Goal: Task Accomplishment & Management: Manage account settings

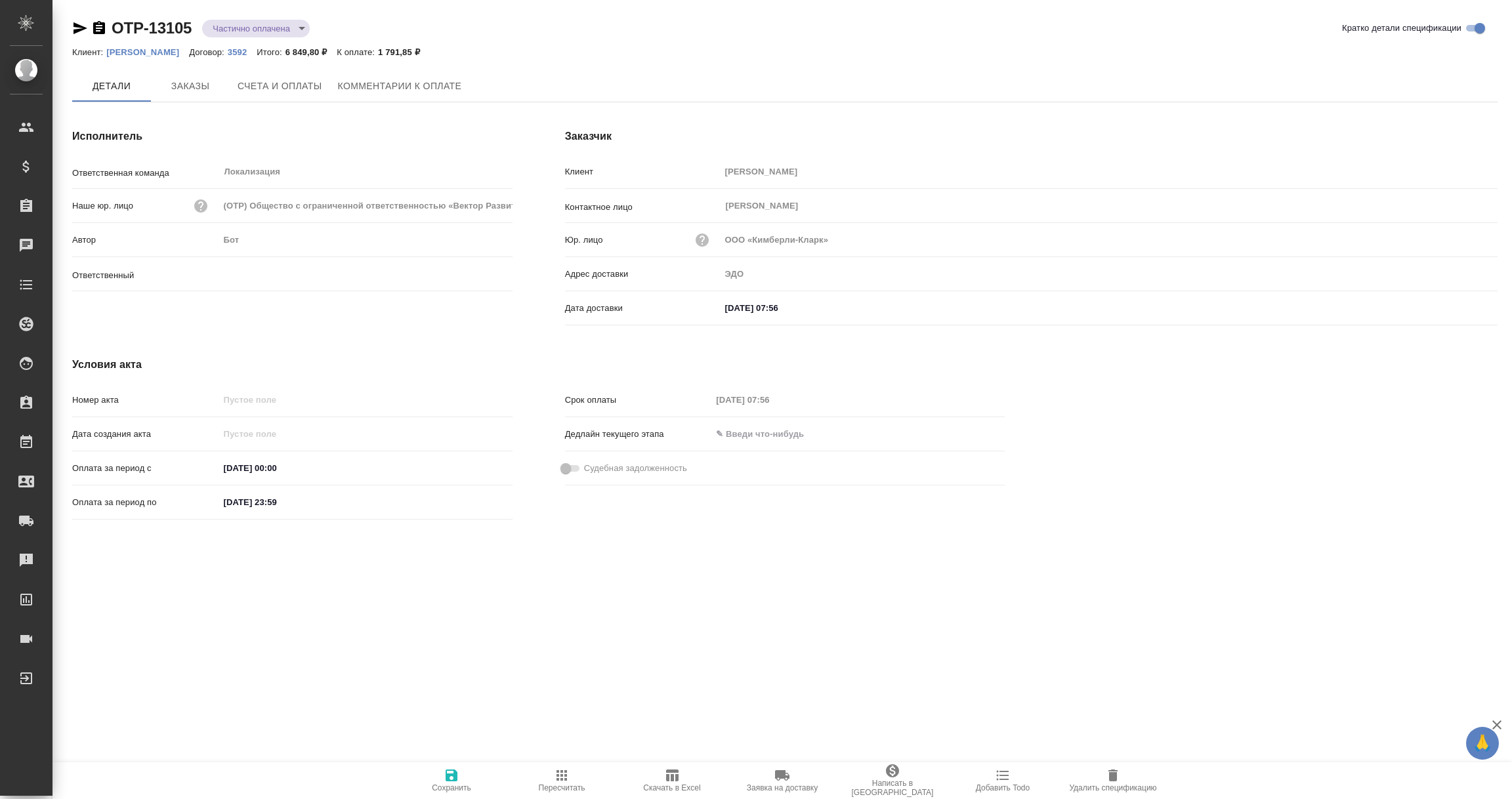
type input "[PERSON_NAME]"
click at [743, 305] on input "[DATE] 07:56" at bounding box center [778, 309] width 115 height 19
click at [1462, 306] on icon "button" at bounding box center [1459, 308] width 16 height 16
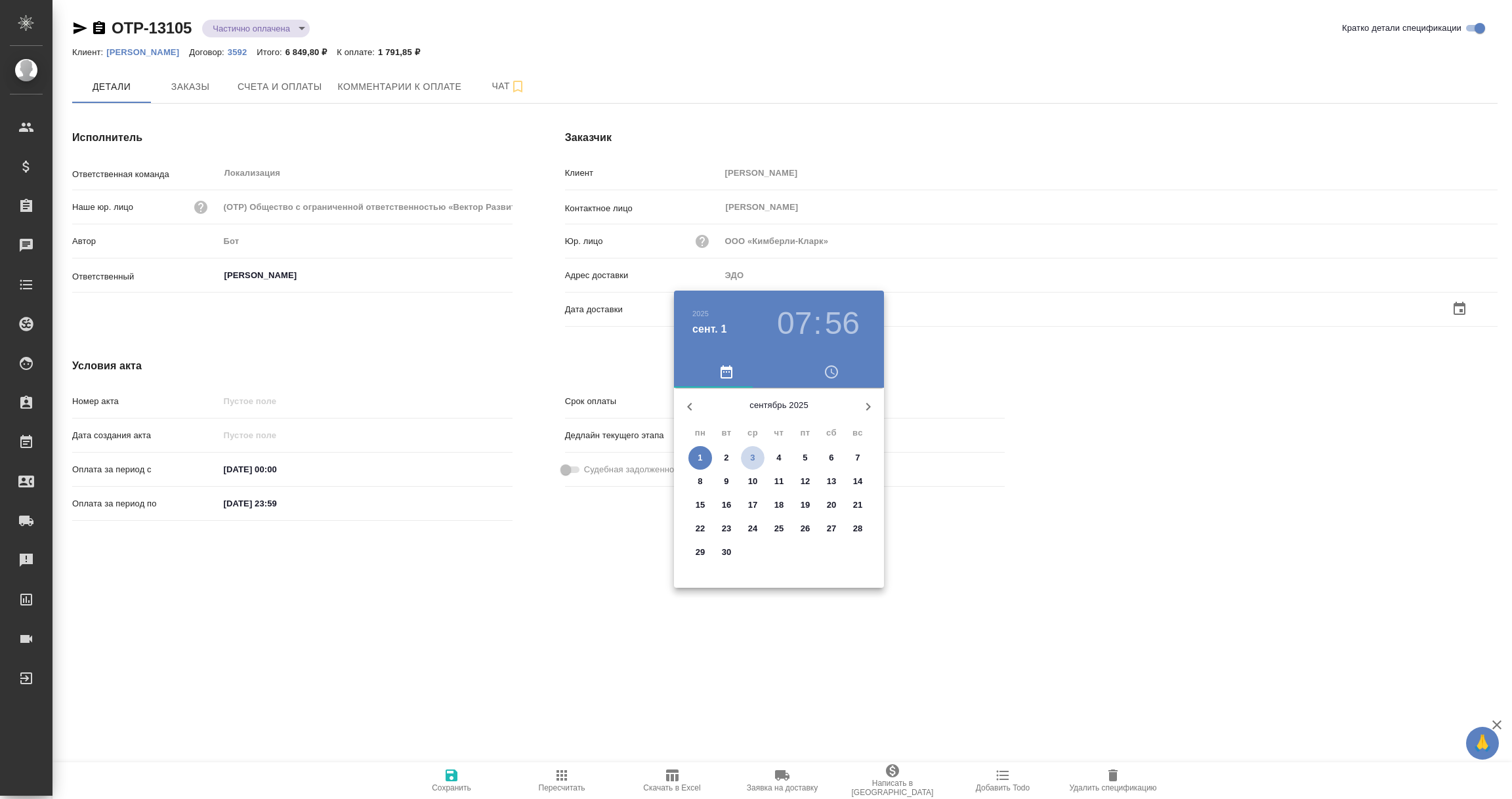
click at [757, 453] on span "3" at bounding box center [753, 458] width 24 height 13
type input "03.09.2025 07:56"
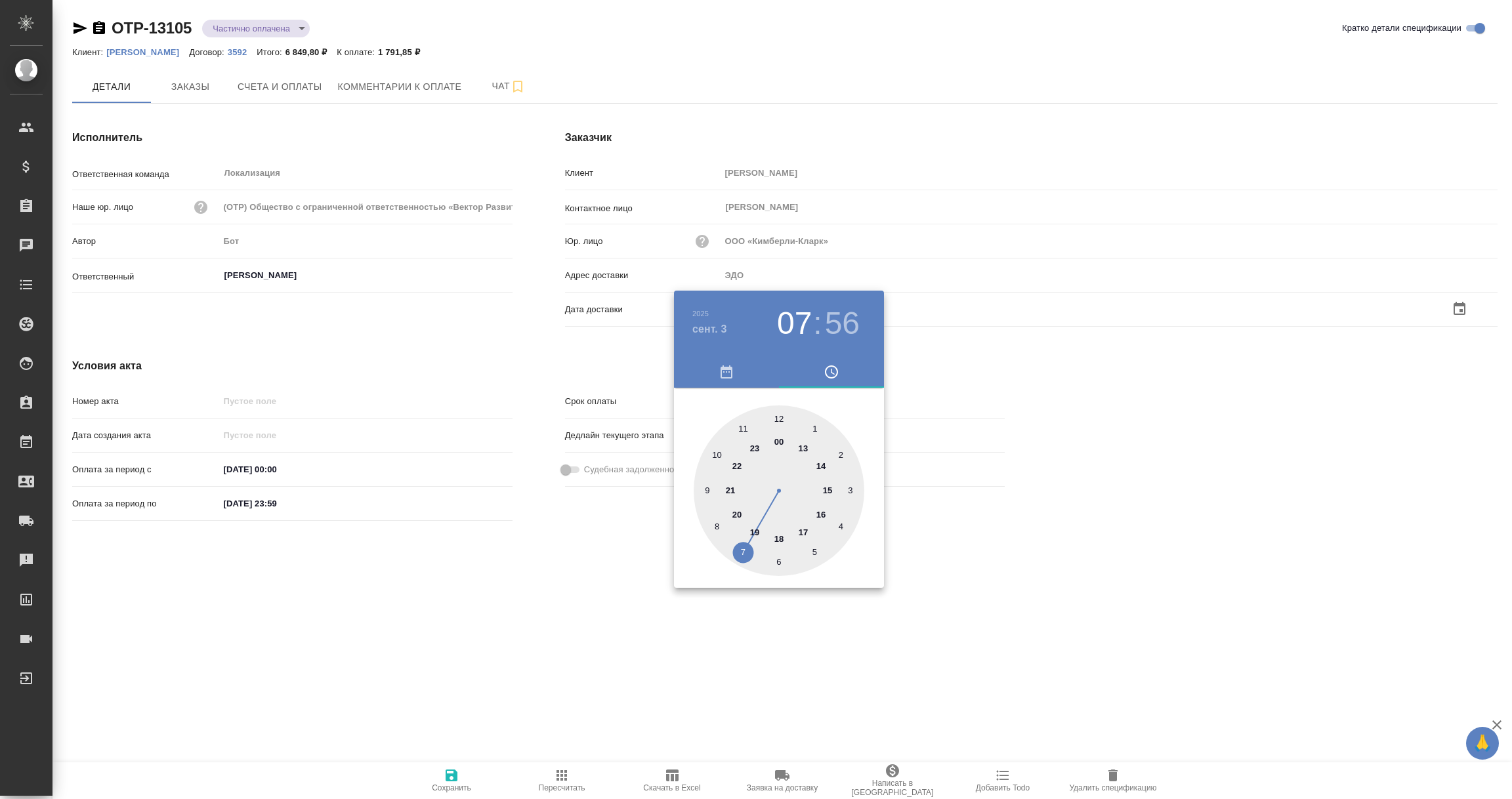
click at [406, 434] on div at bounding box center [756, 399] width 1512 height 799
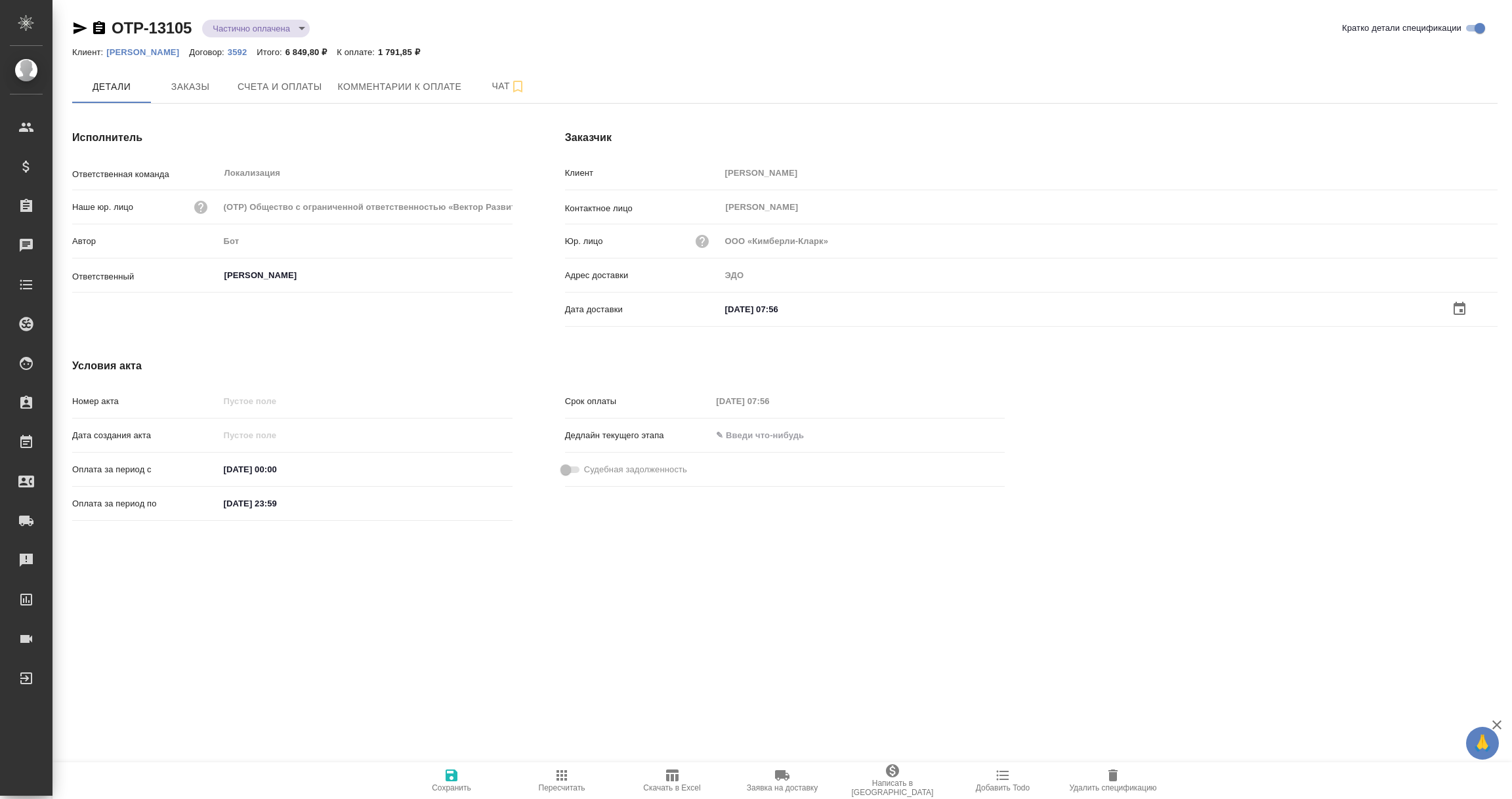
click at [450, 772] on icon "button" at bounding box center [452, 775] width 16 height 16
click at [767, 311] on input "text" at bounding box center [777, 308] width 115 height 19
click at [1447, 304] on div at bounding box center [1109, 309] width 777 height 21
click at [1458, 306] on icon "button" at bounding box center [1459, 309] width 16 height 16
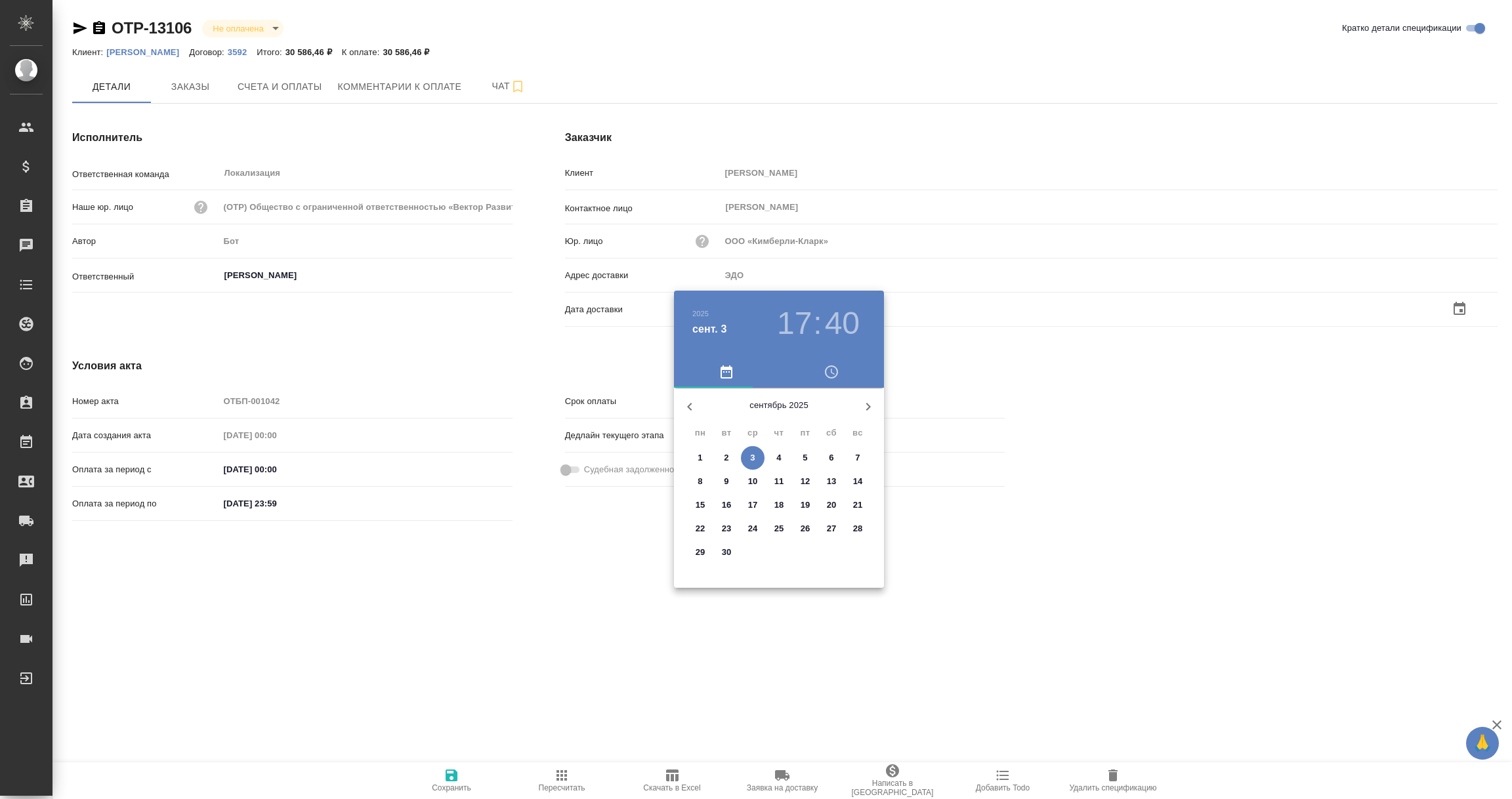
click at [750, 454] on p "3" at bounding box center [752, 458] width 5 height 13
type input "03.09.2025 17:40"
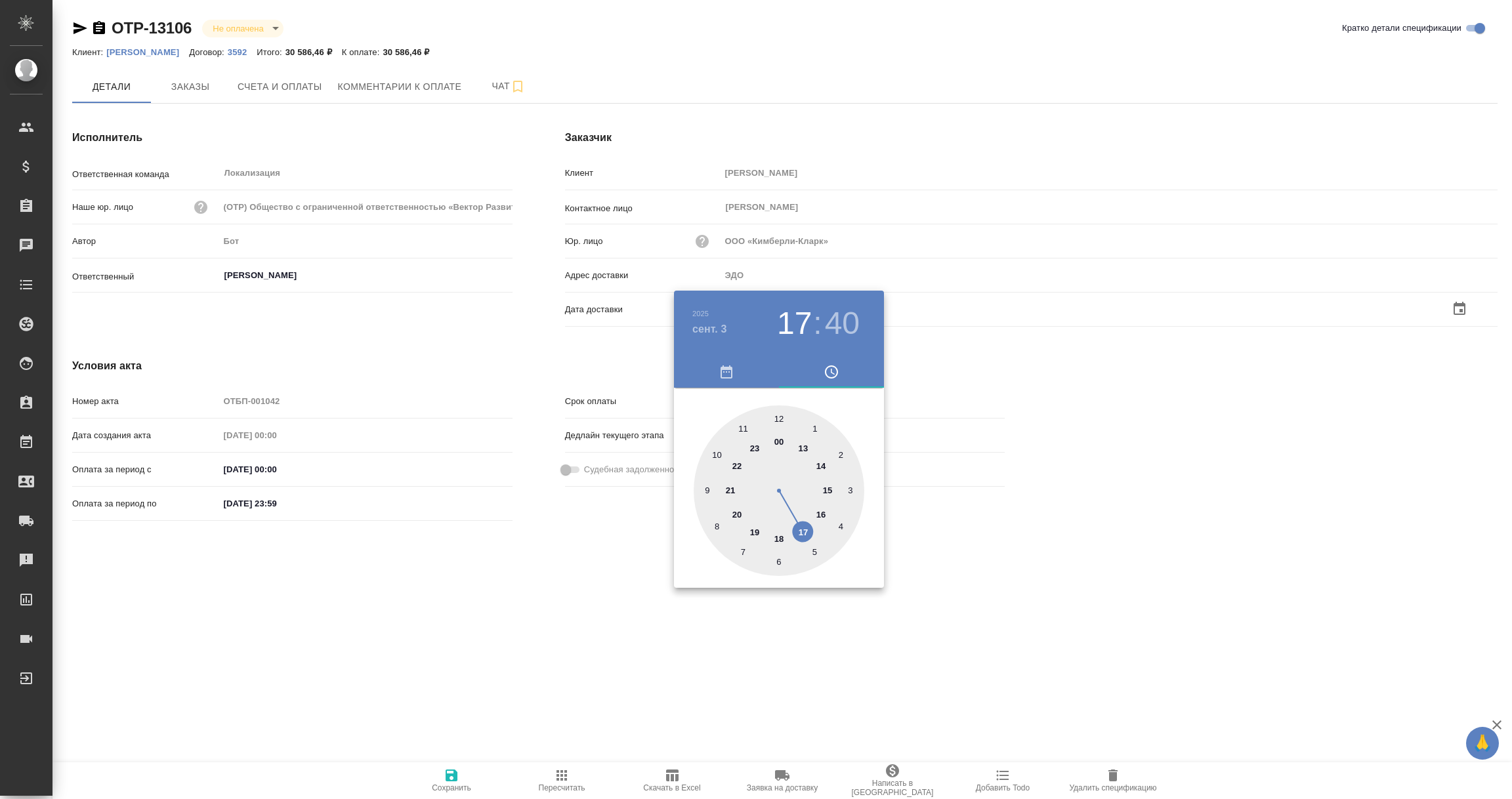
click at [481, 575] on div at bounding box center [756, 399] width 1512 height 799
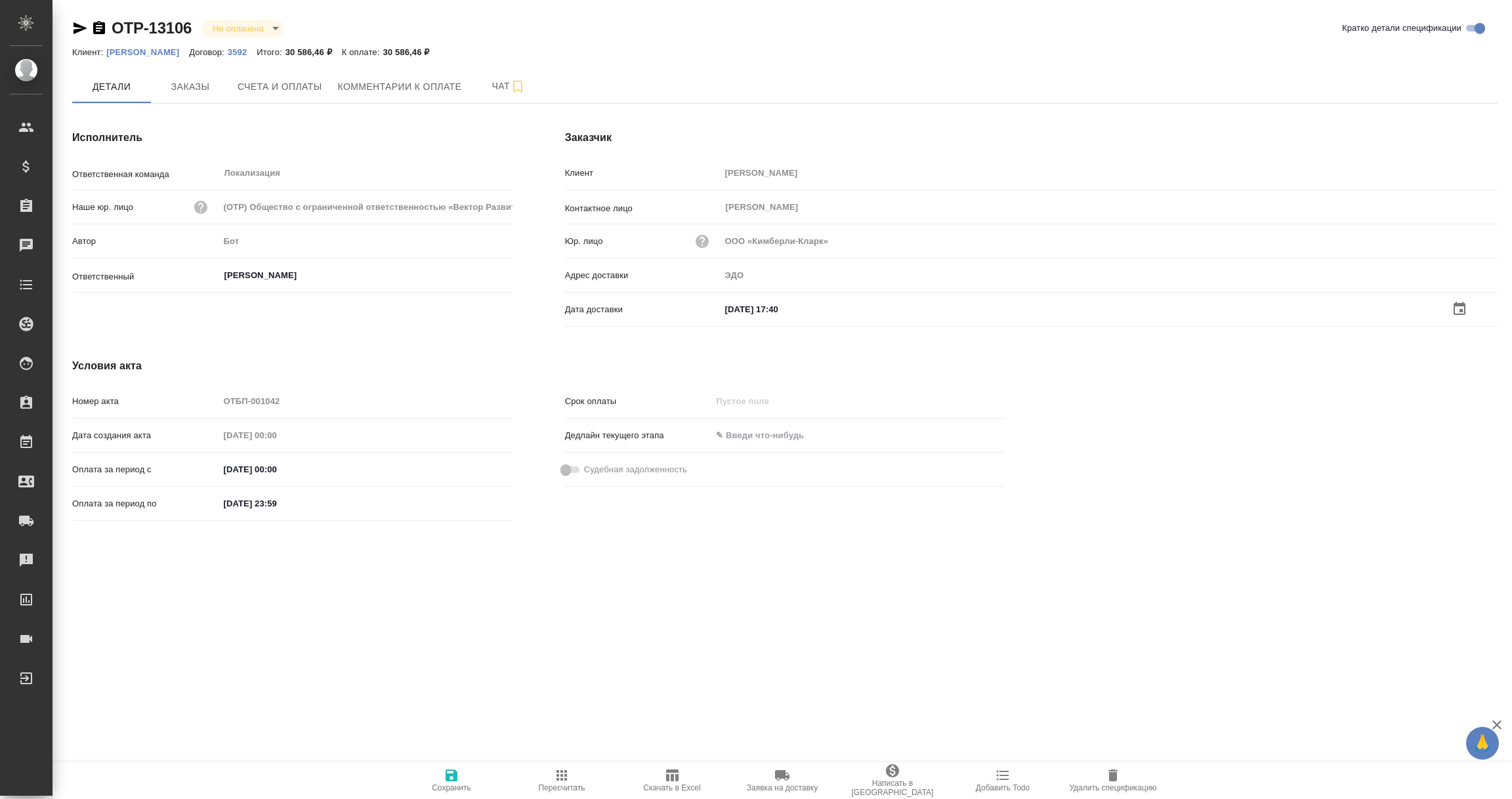
click at [455, 780] on icon "button" at bounding box center [451, 775] width 12 height 12
click at [784, 301] on input "text" at bounding box center [777, 308] width 115 height 19
click at [1455, 307] on icon "button" at bounding box center [1459, 309] width 16 height 16
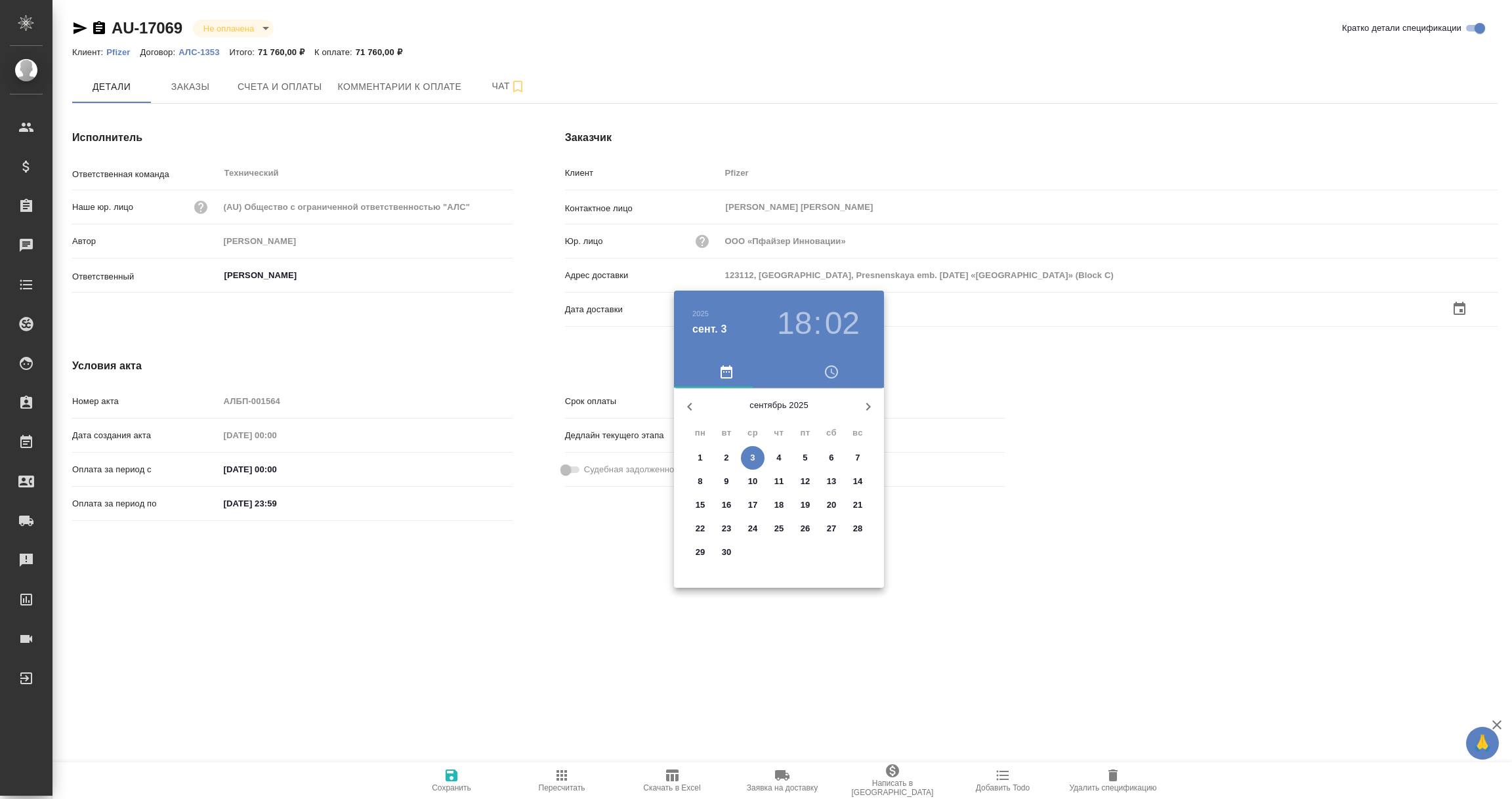
click at [754, 454] on span "3" at bounding box center [753, 458] width 24 height 13
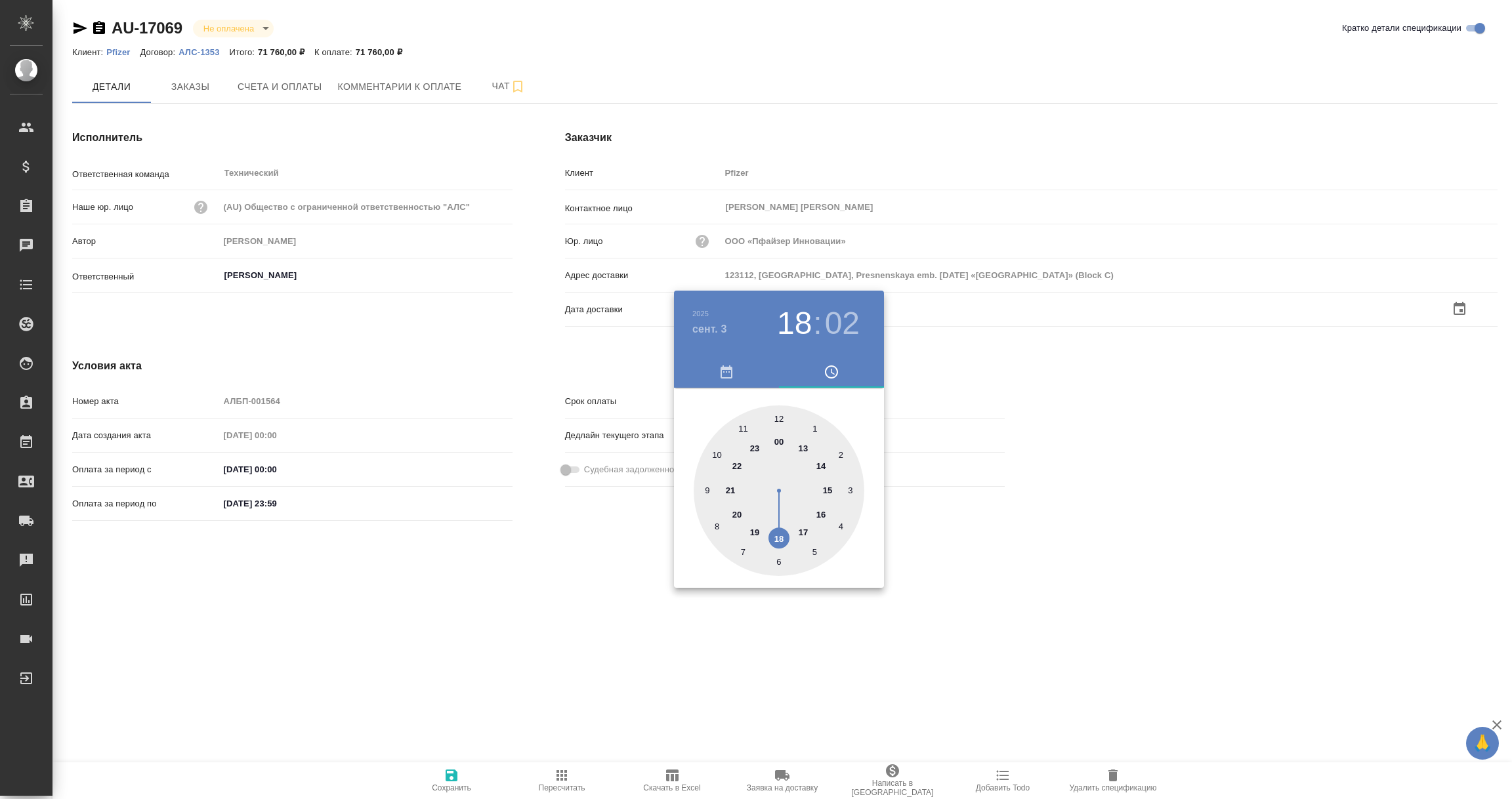
type input "03.09.2025 18:02"
click at [553, 609] on div at bounding box center [756, 399] width 1512 height 799
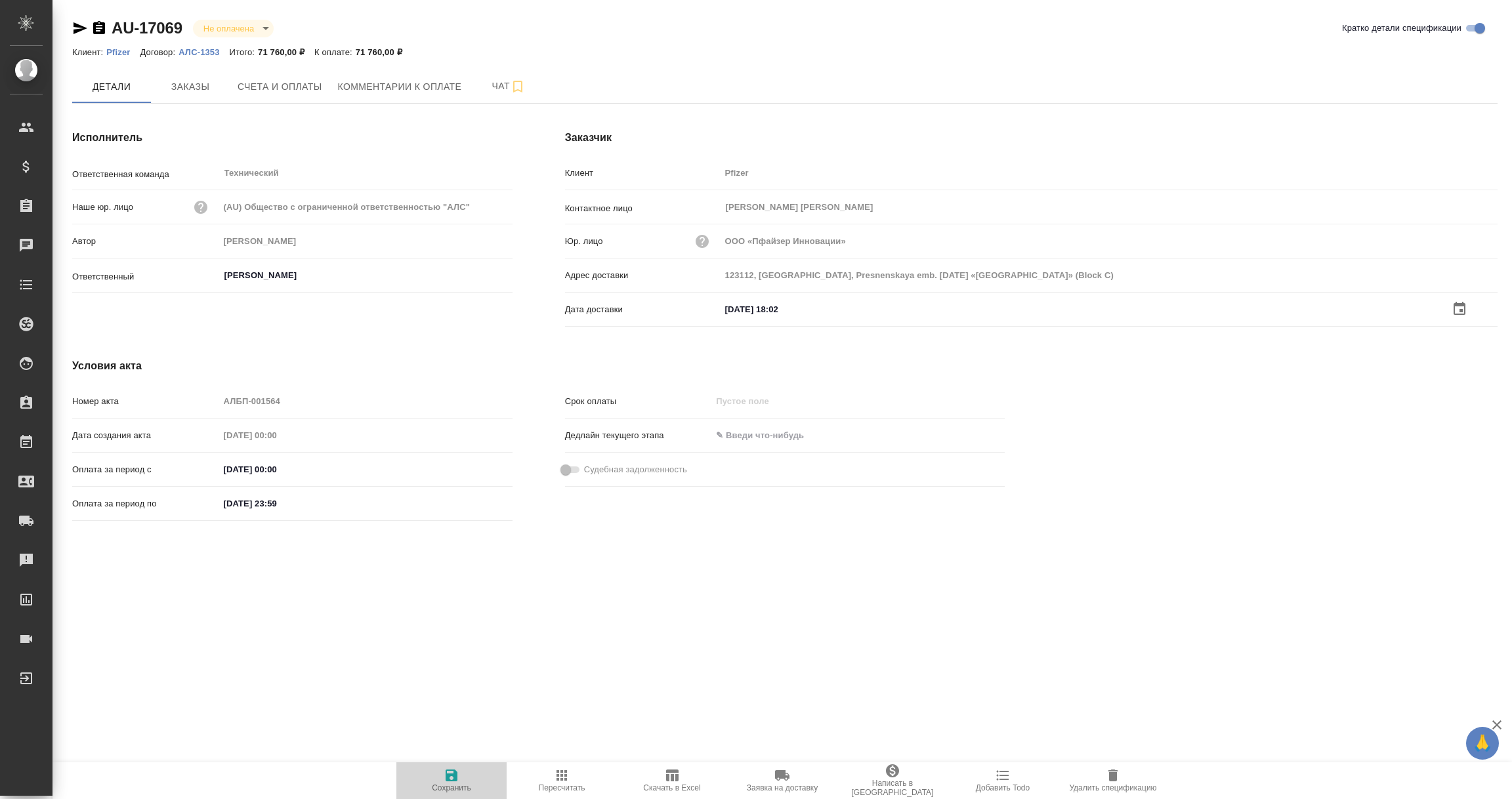
click at [453, 771] on icon "button" at bounding box center [451, 775] width 12 height 12
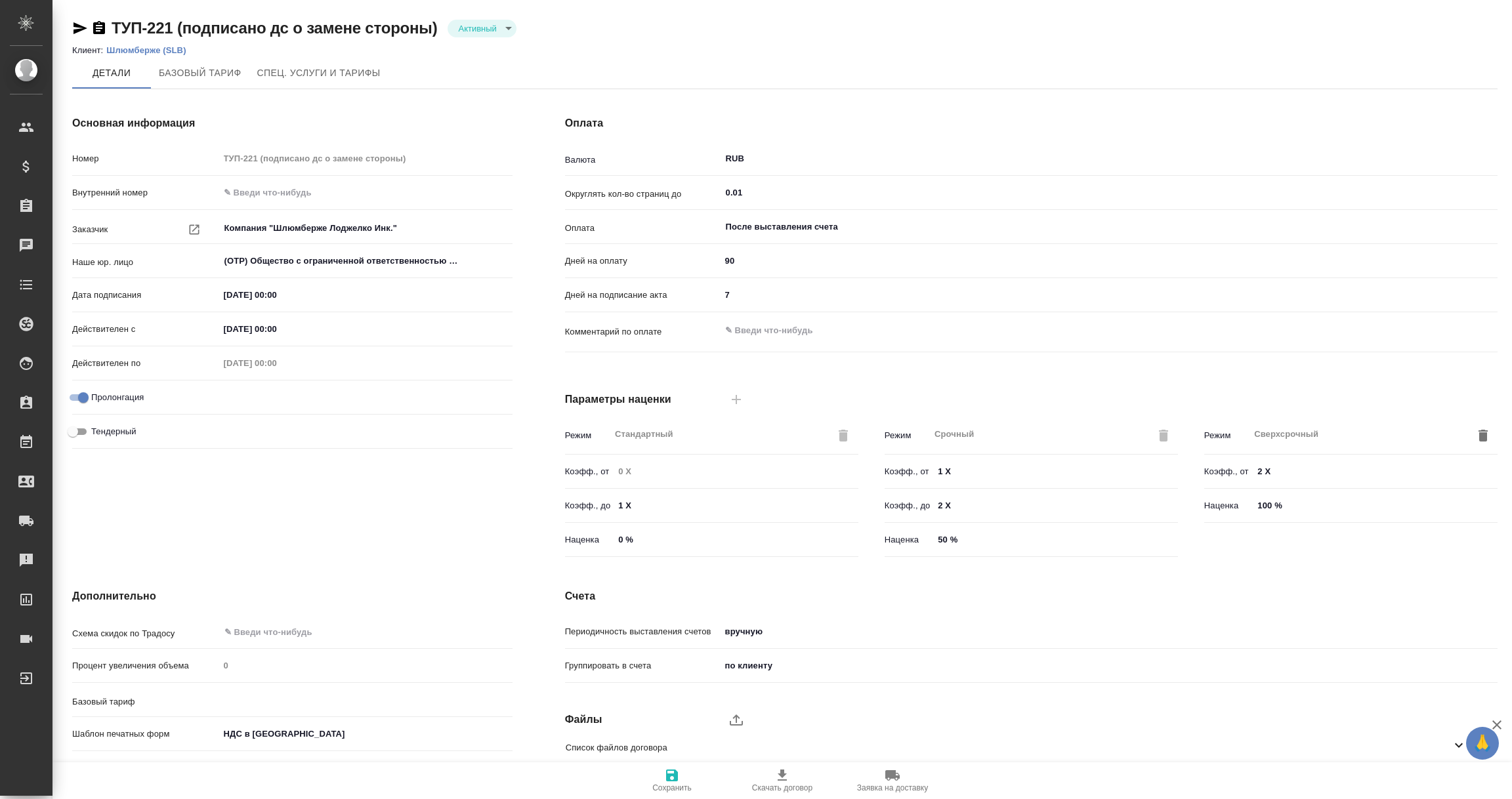
type input "Шлюмберже (Андрушенко)"
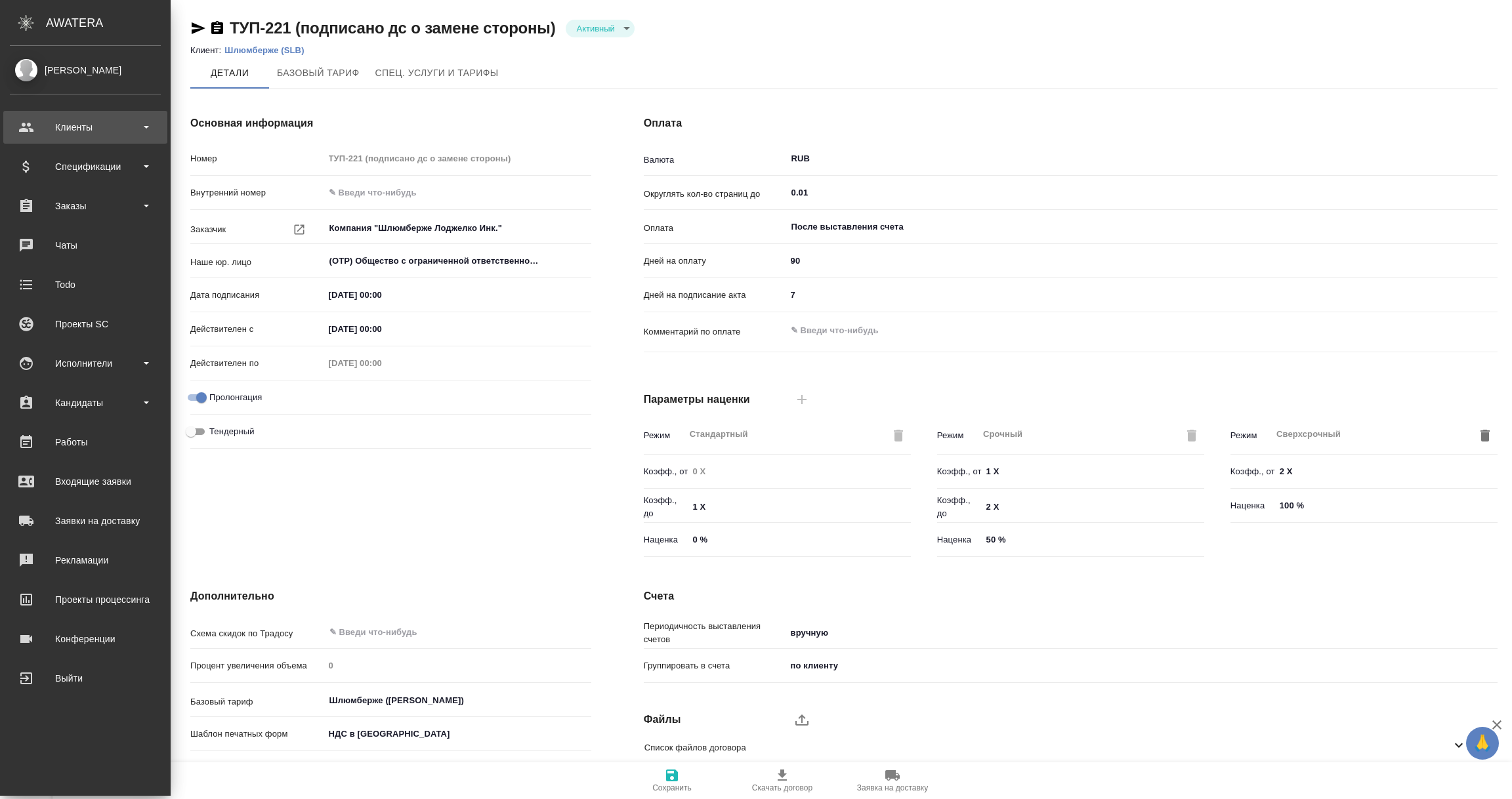
click at [81, 127] on div "Клиенты" at bounding box center [85, 127] width 151 height 20
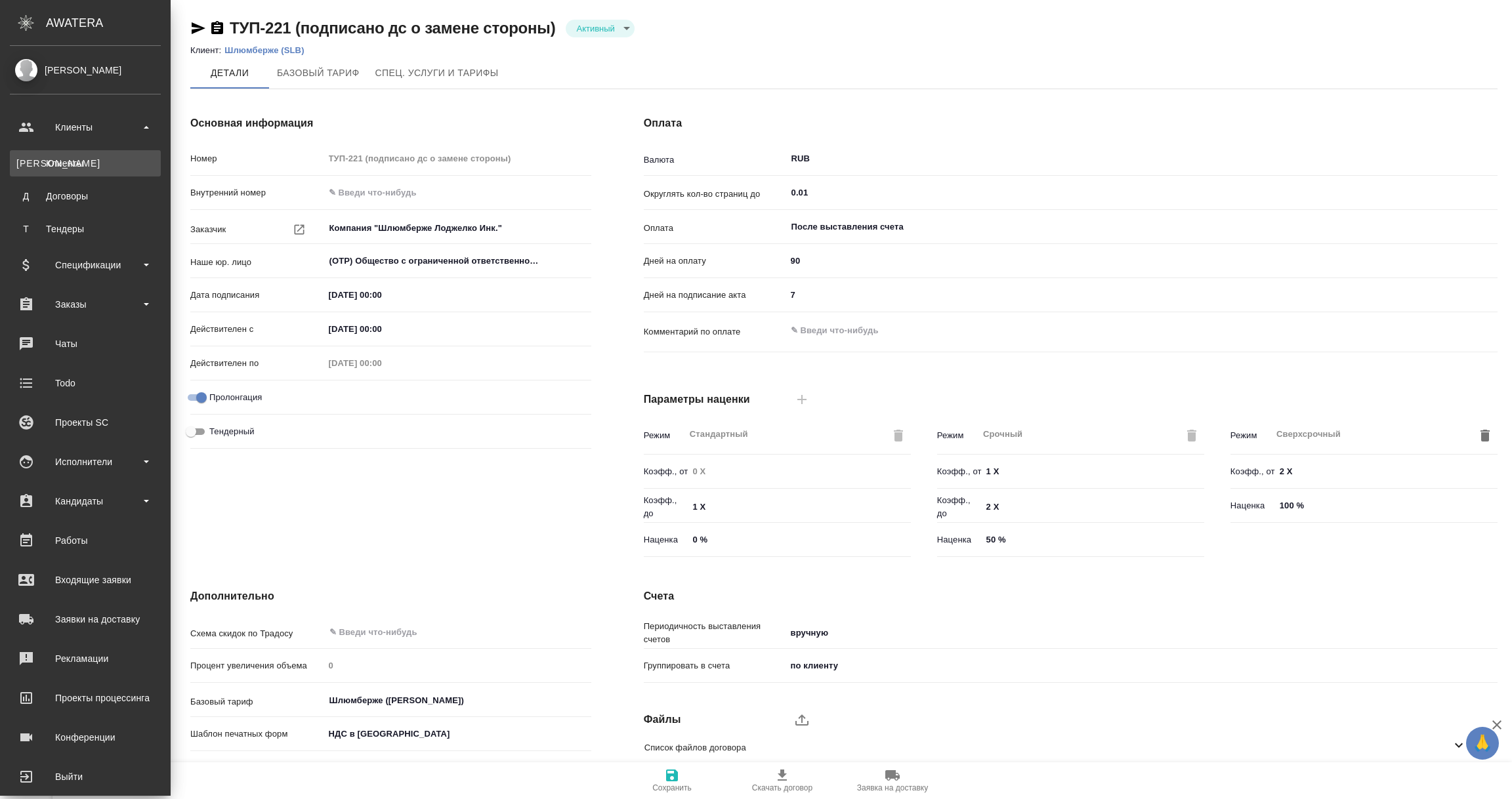
click at [74, 159] on div "Клиенты" at bounding box center [85, 163] width 138 height 13
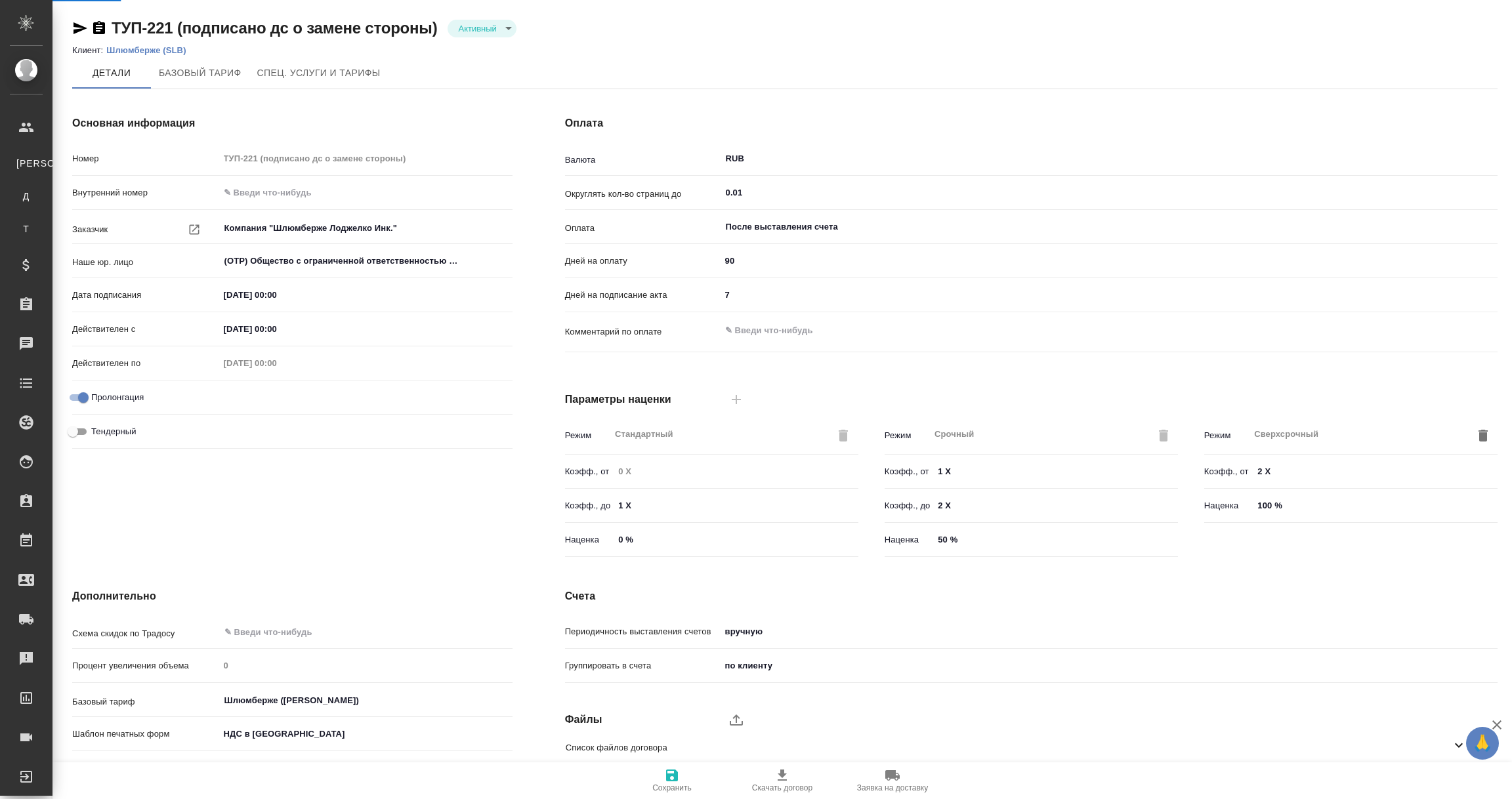
select select "RU"
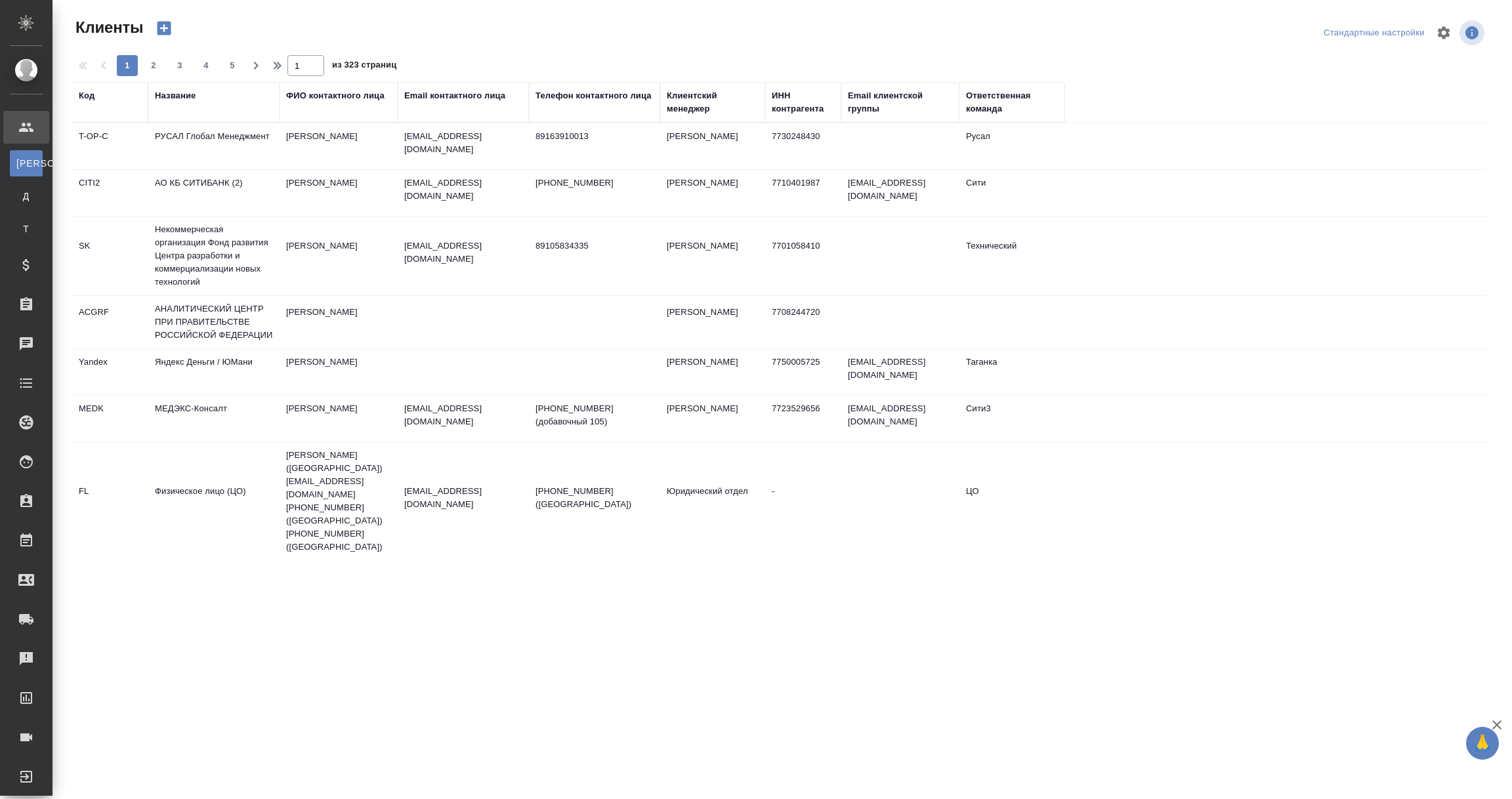
click at [191, 101] on div "Название" at bounding box center [175, 96] width 40 height 13
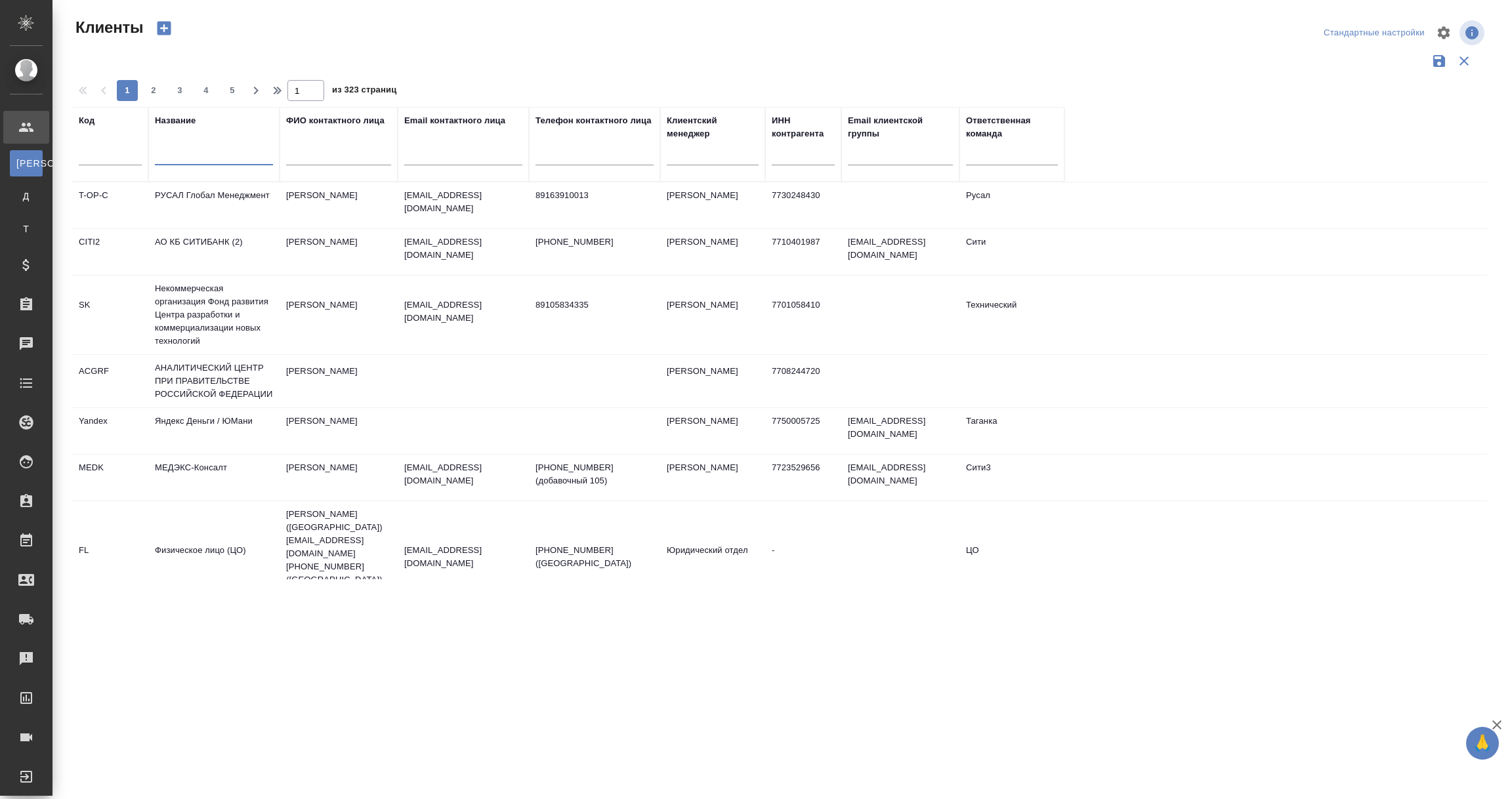
click at [175, 156] on input "text" at bounding box center [214, 156] width 118 height 17
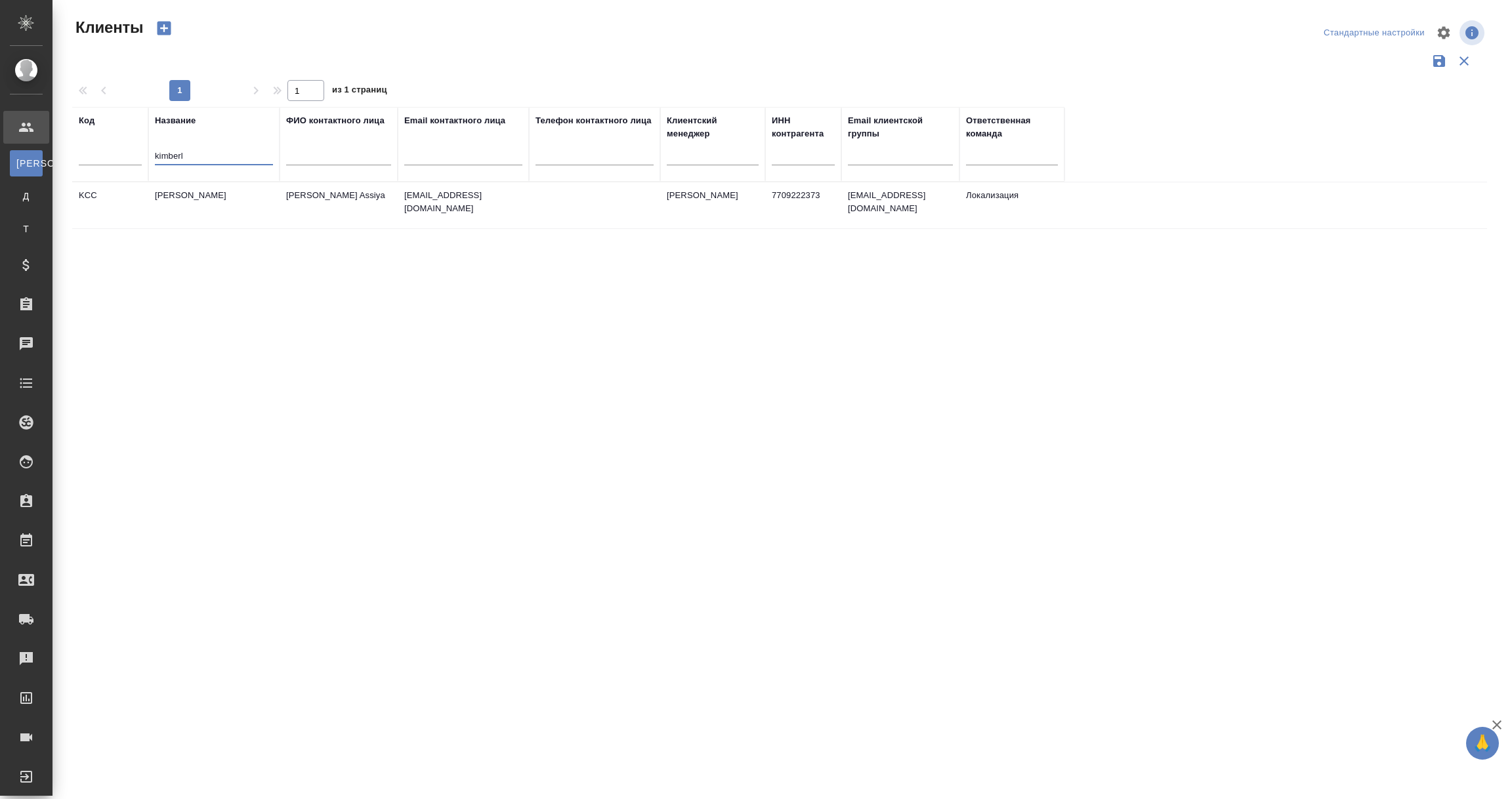
type input "kimberl"
click at [184, 200] on td "[PERSON_NAME]" at bounding box center [214, 205] width 131 height 46
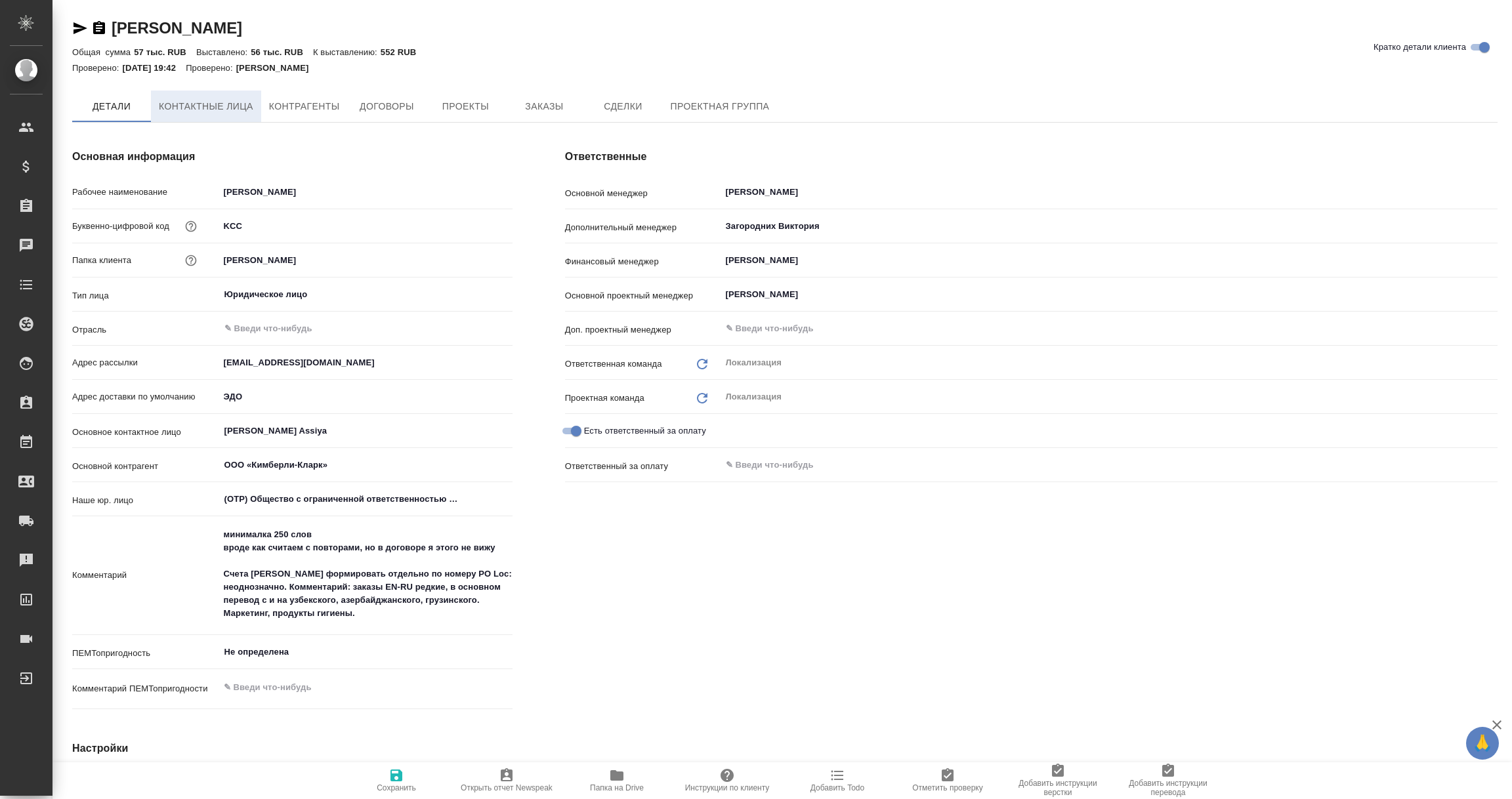
click at [208, 111] on span "Контактные лица" at bounding box center [206, 106] width 94 height 17
type textarea "x"
select select "RU"
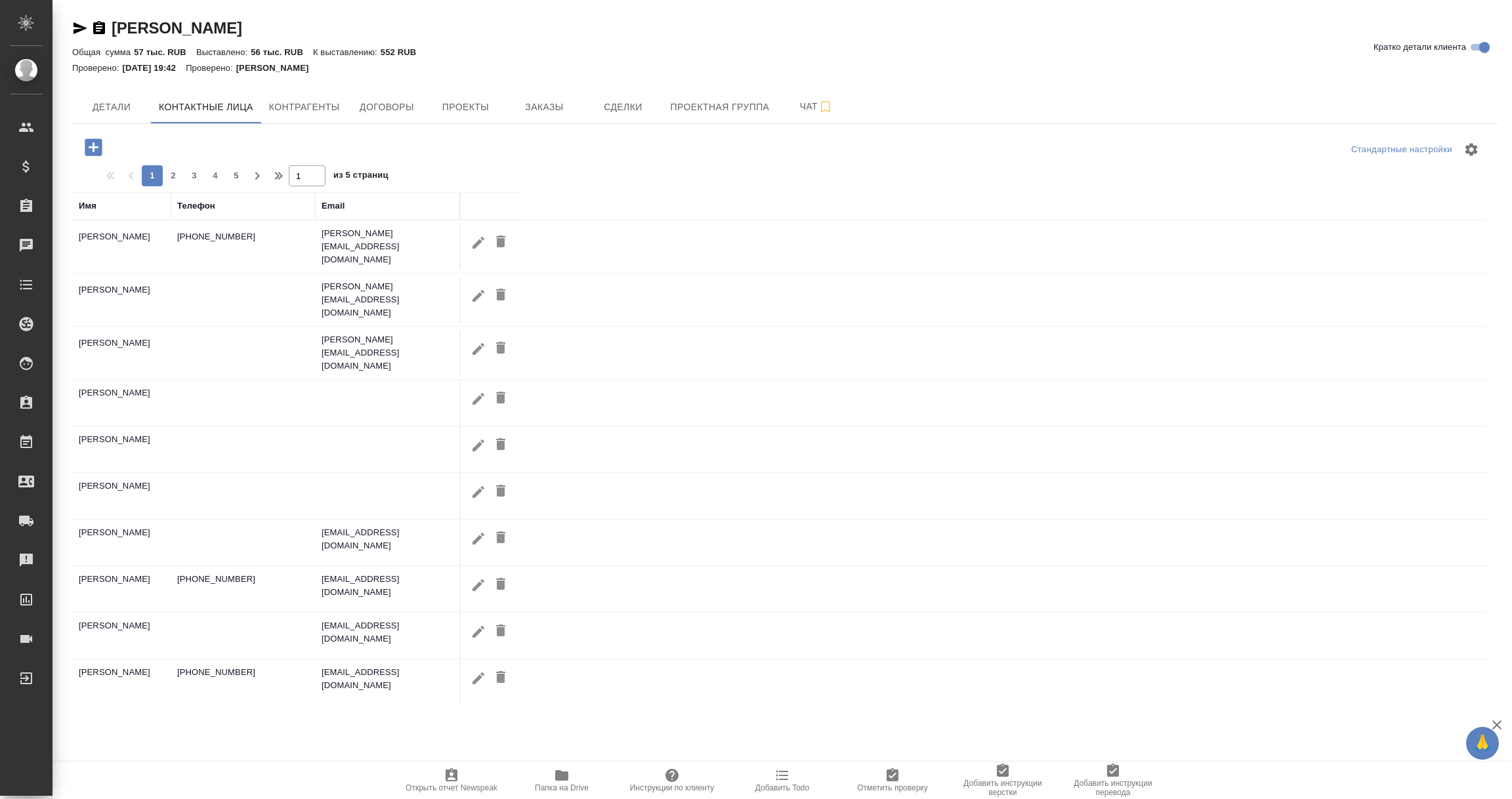
click at [85, 204] on div "Имя" at bounding box center [88, 205] width 17 height 13
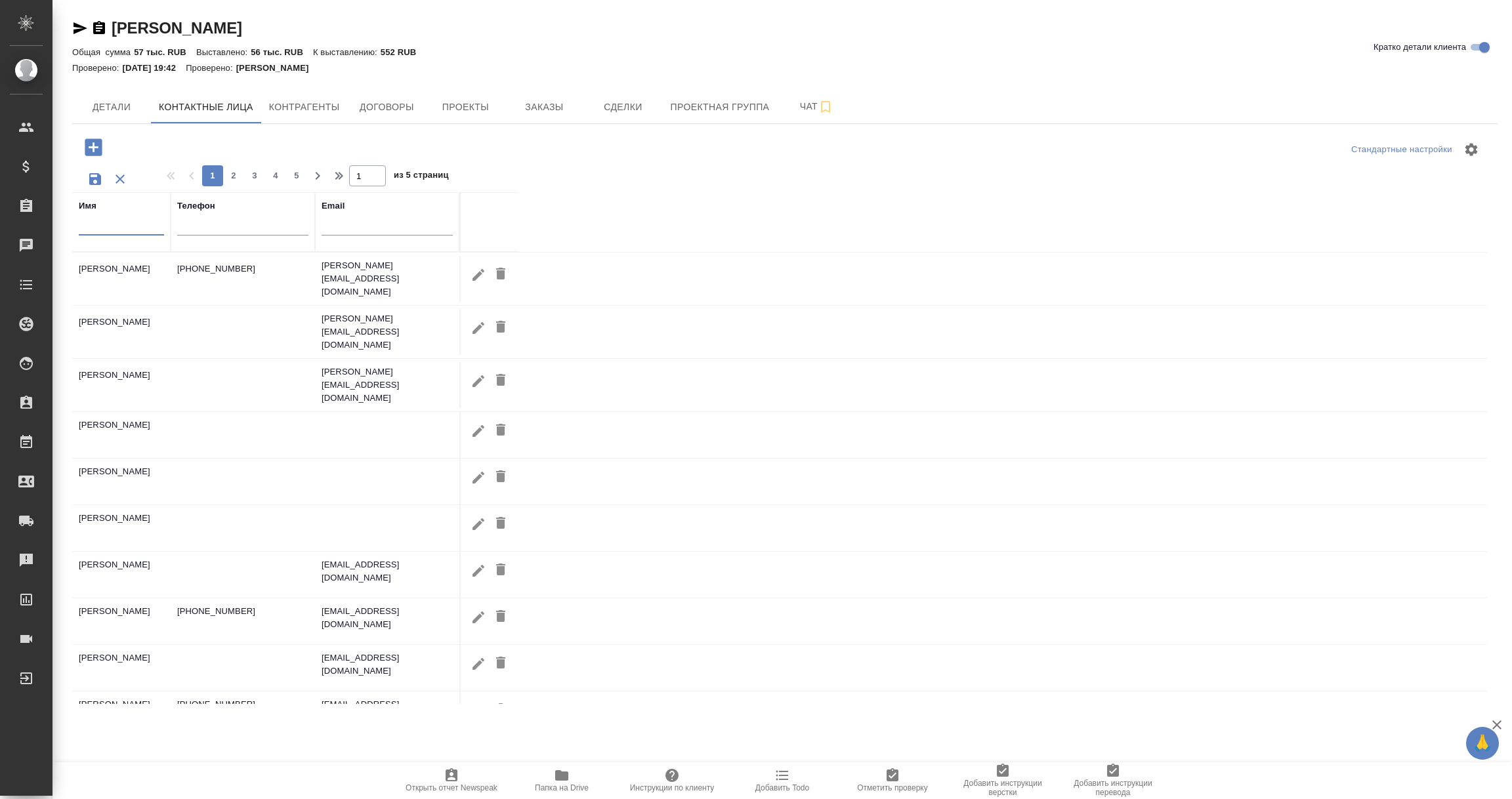
click at [96, 232] on input "text" at bounding box center [122, 227] width 85 height 17
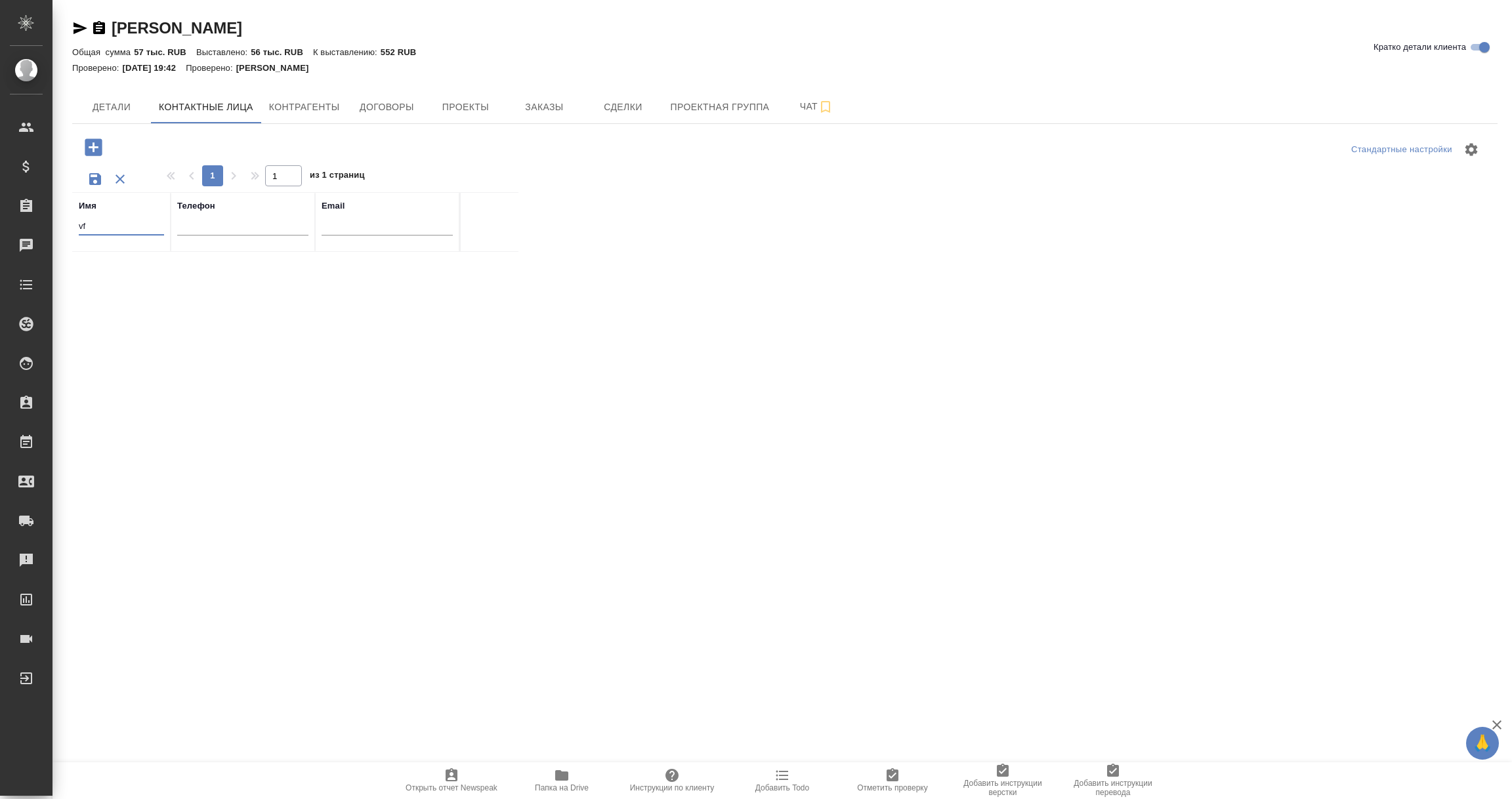
type input "v"
click at [91, 281] on td "Тулеуова Марьям" at bounding box center [121, 275] width 98 height 46
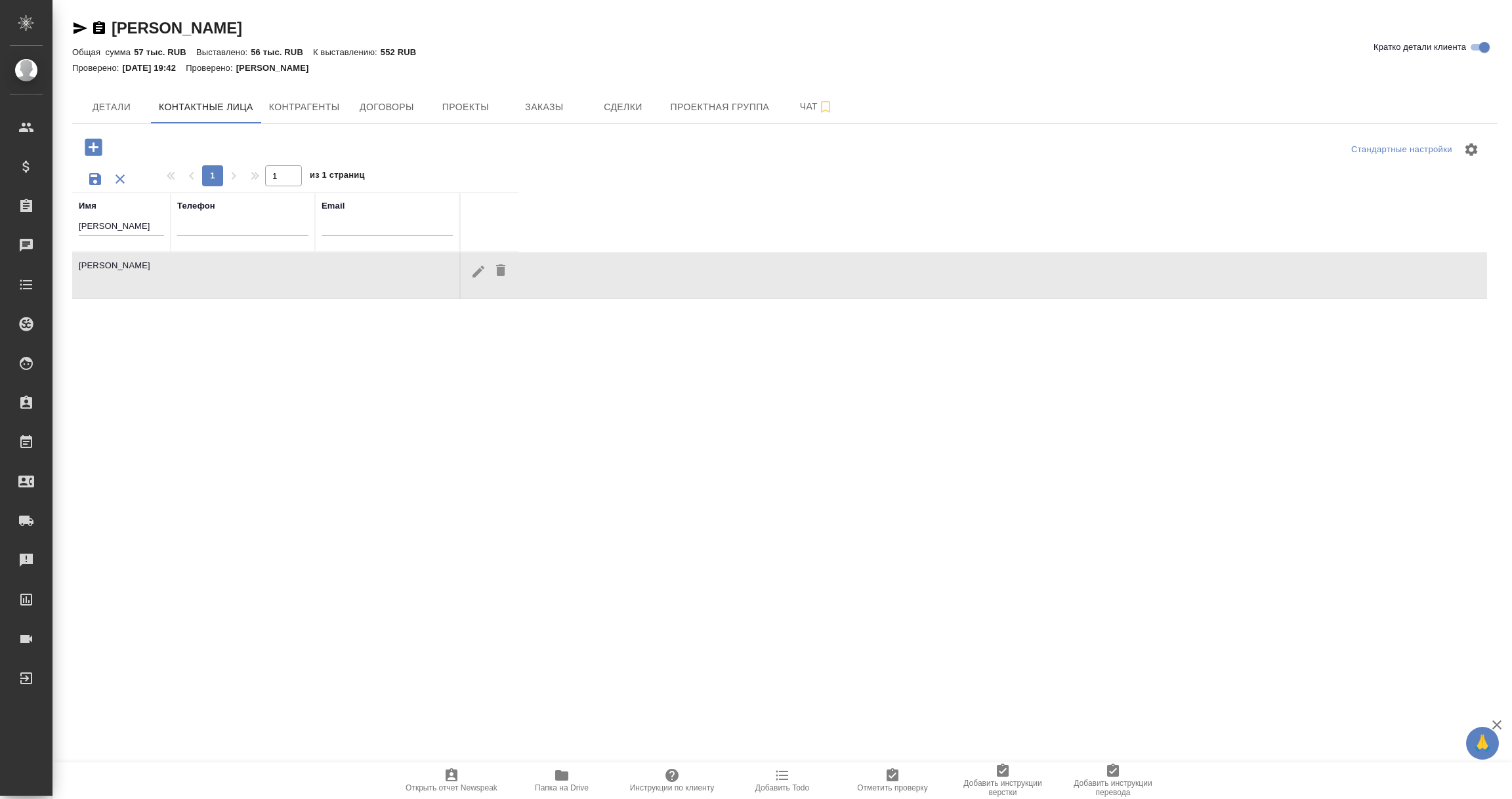
click at [91, 281] on td "Тулеуова Марьям" at bounding box center [121, 275] width 98 height 46
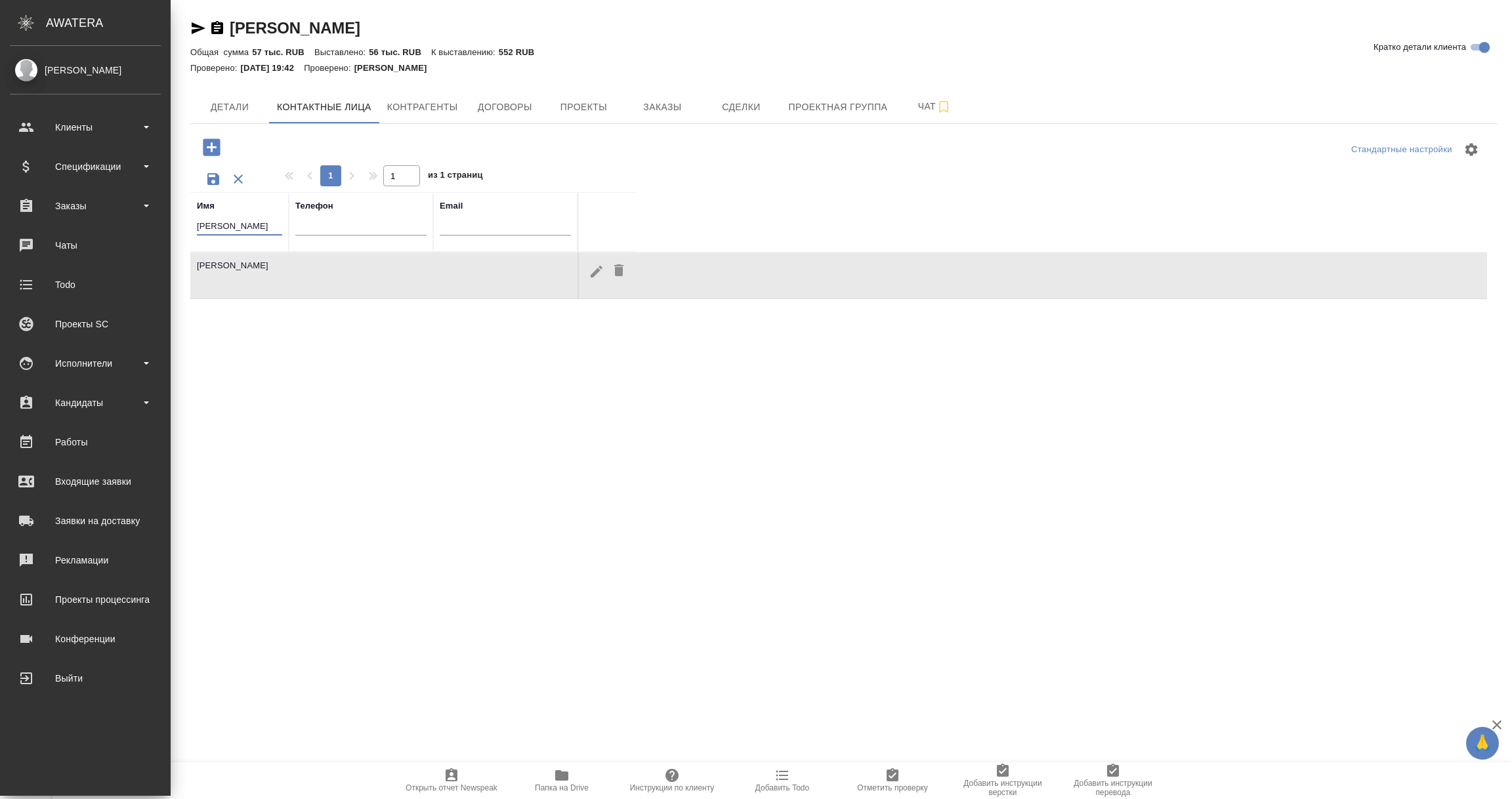
drag, startPoint x: 125, startPoint y: 225, endPoint x: 0, endPoint y: 229, distance: 125.1
click at [0, 229] on div ".cls-1 fill:#fff; AWATERA Vorobyova Ekaterina Клиенты Спецификации Заказы 0 Чат…" at bounding box center [756, 399] width 1512 height 799
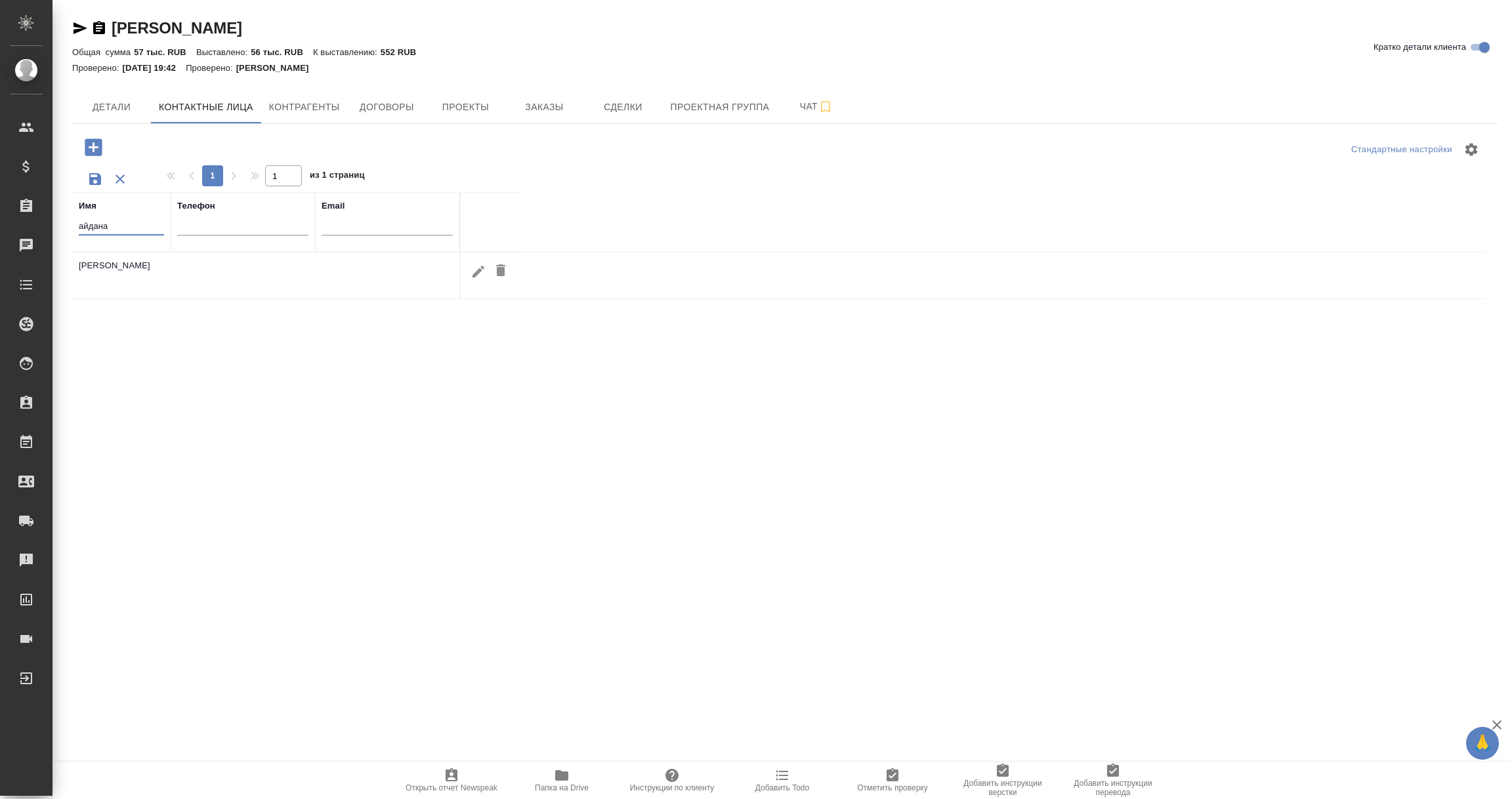
type input "айдана"
click at [472, 275] on icon "button" at bounding box center [478, 272] width 16 height 16
type input "Айдана"
type input "Ильтузирова"
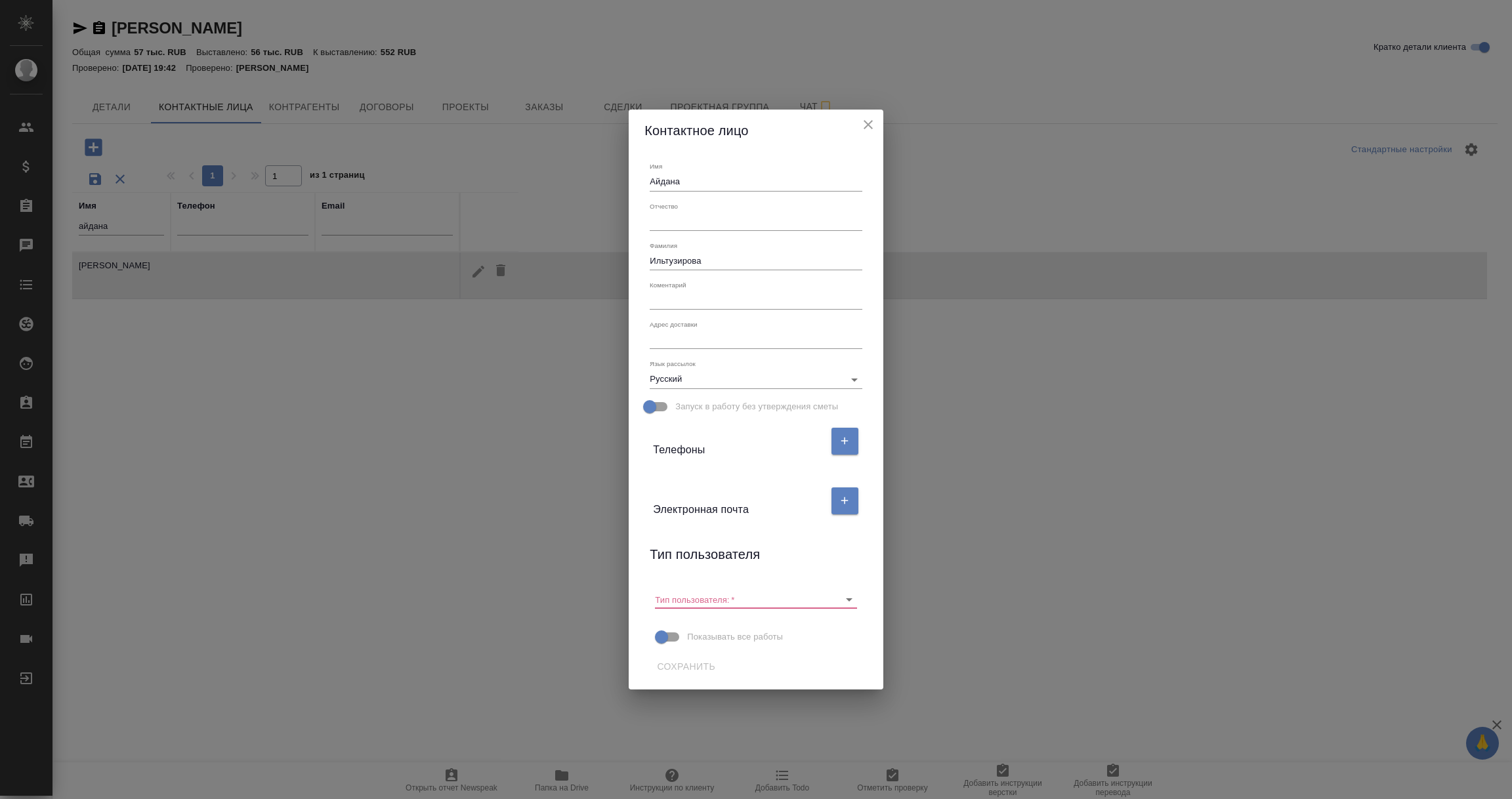
click at [696, 511] on div "Электронная почта" at bounding box center [739, 500] width 171 height 33
click at [845, 506] on icon "button" at bounding box center [844, 500] width 12 height 12
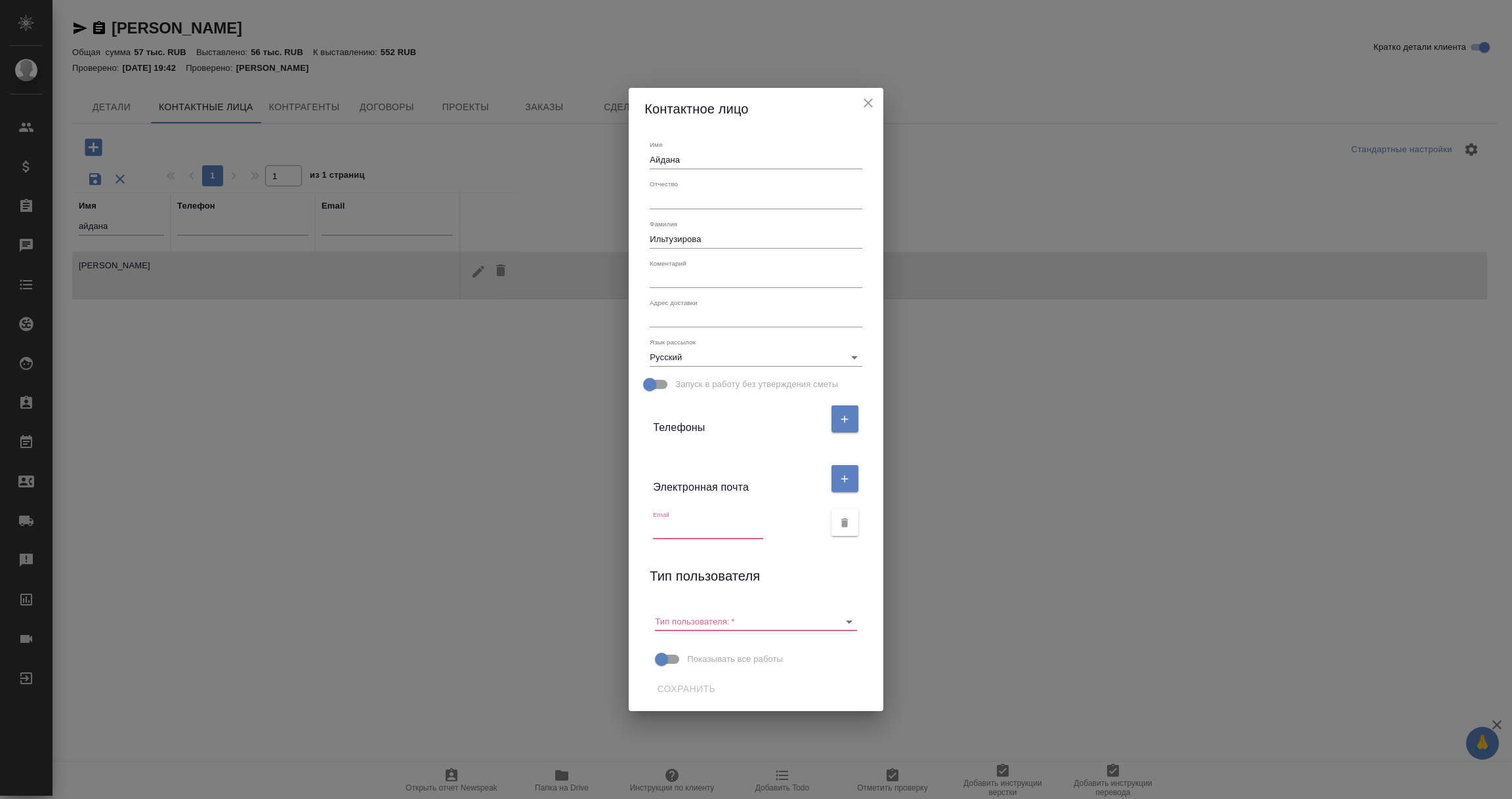
click at [684, 526] on input "text" at bounding box center [708, 530] width 110 height 18
paste input "aidana.iltuzirova@kcc.com"
click at [850, 616] on icon "Open" at bounding box center [849, 622] width 16 height 16
type input "aidana.iltuzirova@kcc.com"
click at [700, 655] on li "Пользователь" at bounding box center [754, 649] width 202 height 24
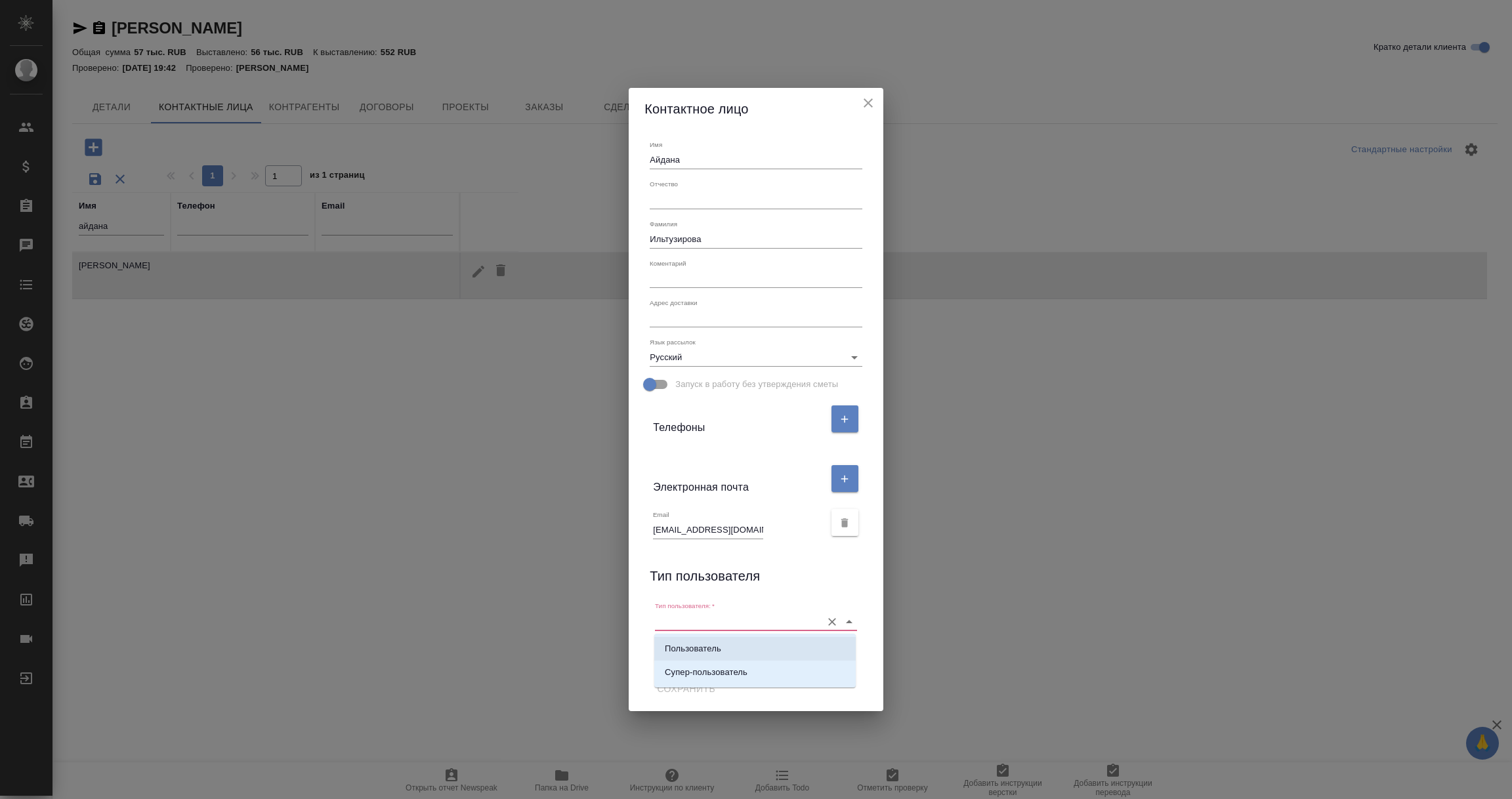
type input "Пользователь"
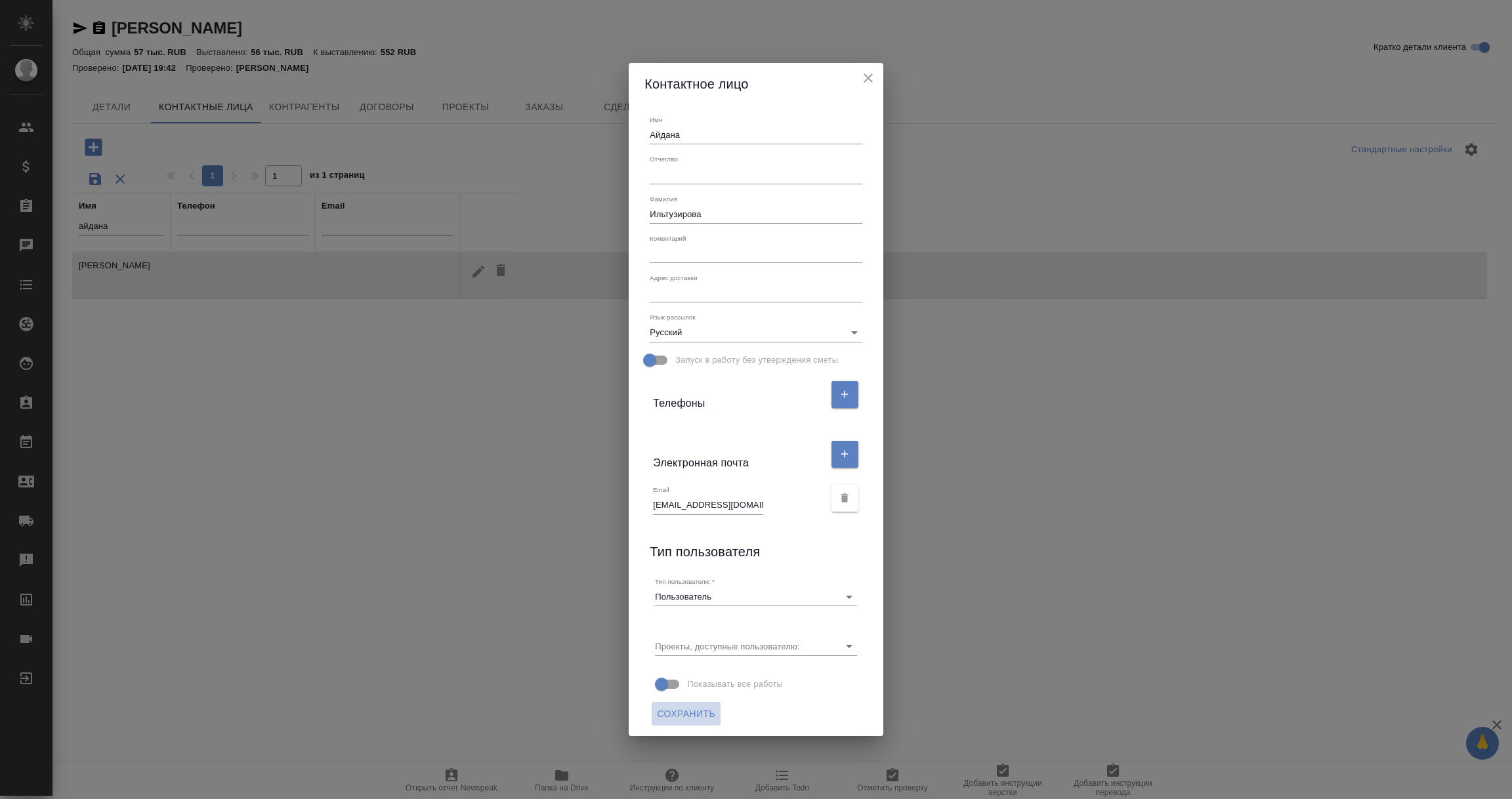
click at [703, 710] on span "Сохранить" at bounding box center [686, 714] width 59 height 17
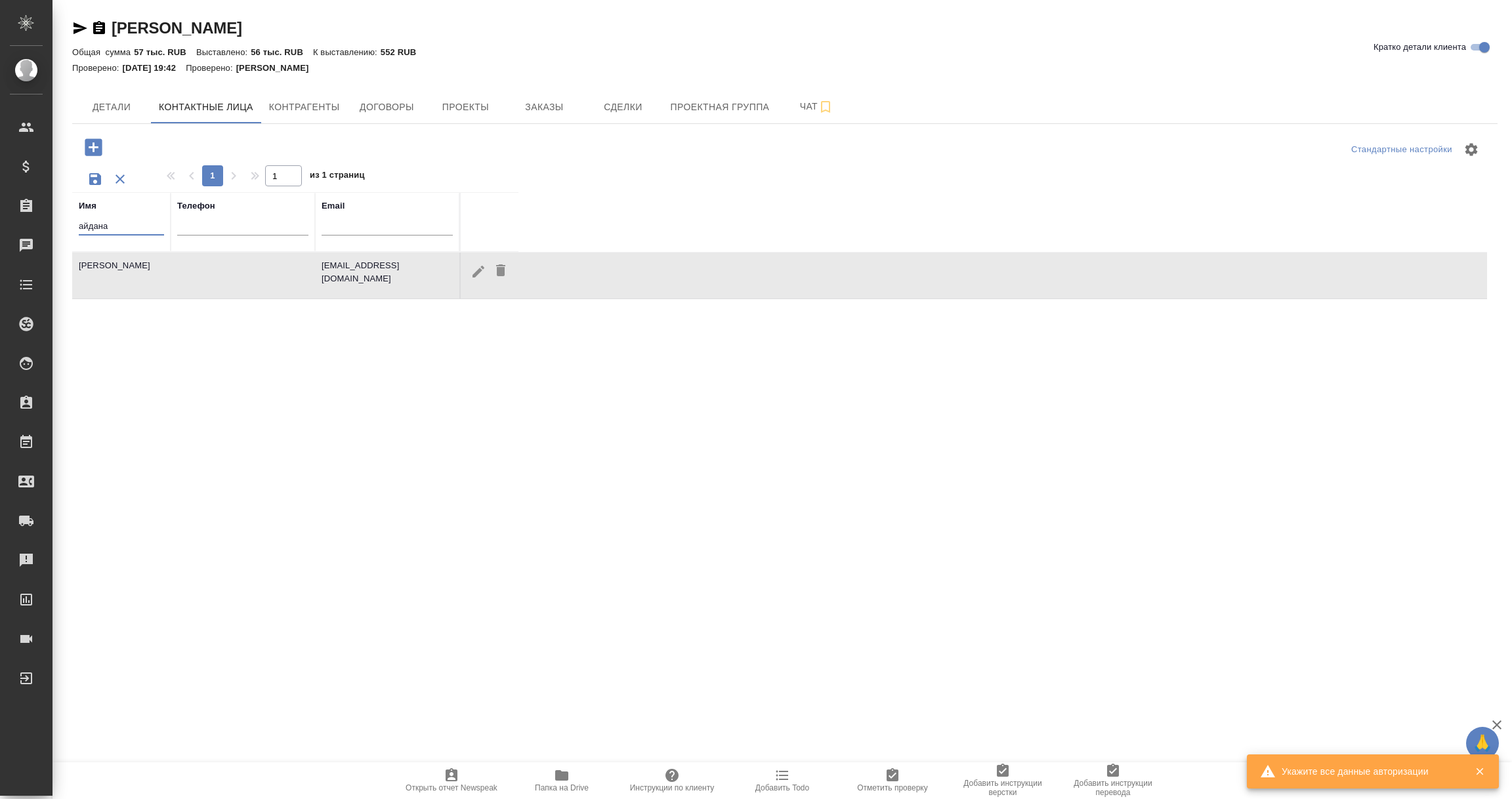
drag, startPoint x: 118, startPoint y: 221, endPoint x: 53, endPoint y: 223, distance: 65.0
click at [53, 223] on div "Kimberly-Clark Кратко детали клиента Общая сумма 57 тыс. RUB Выставлено: 56 тыс…" at bounding box center [781, 371] width 1459 height 744
type input "марьям"
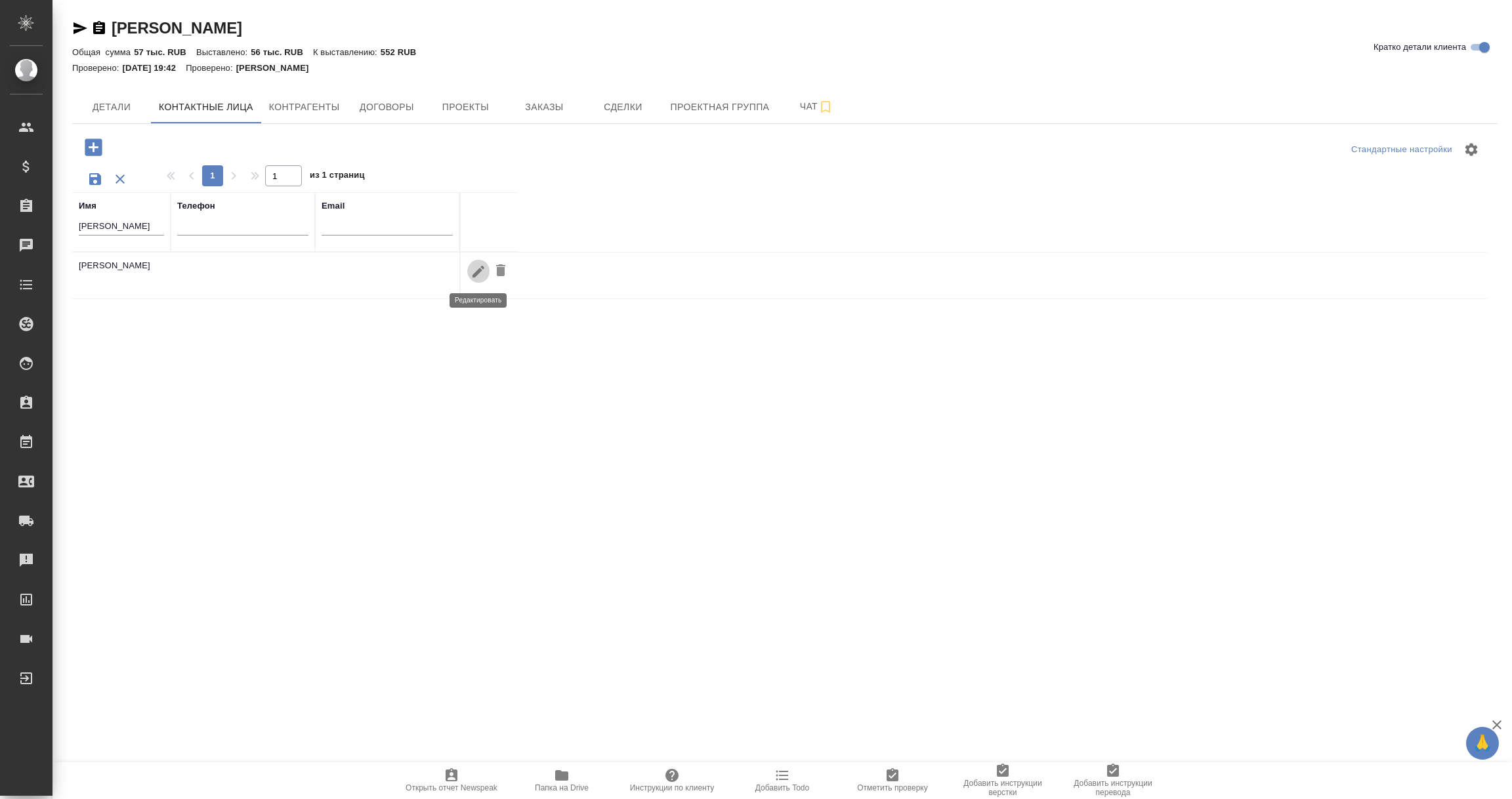
click at [474, 269] on icon "button" at bounding box center [478, 272] width 16 height 16
type input "Марьям"
type input "Тулеуова"
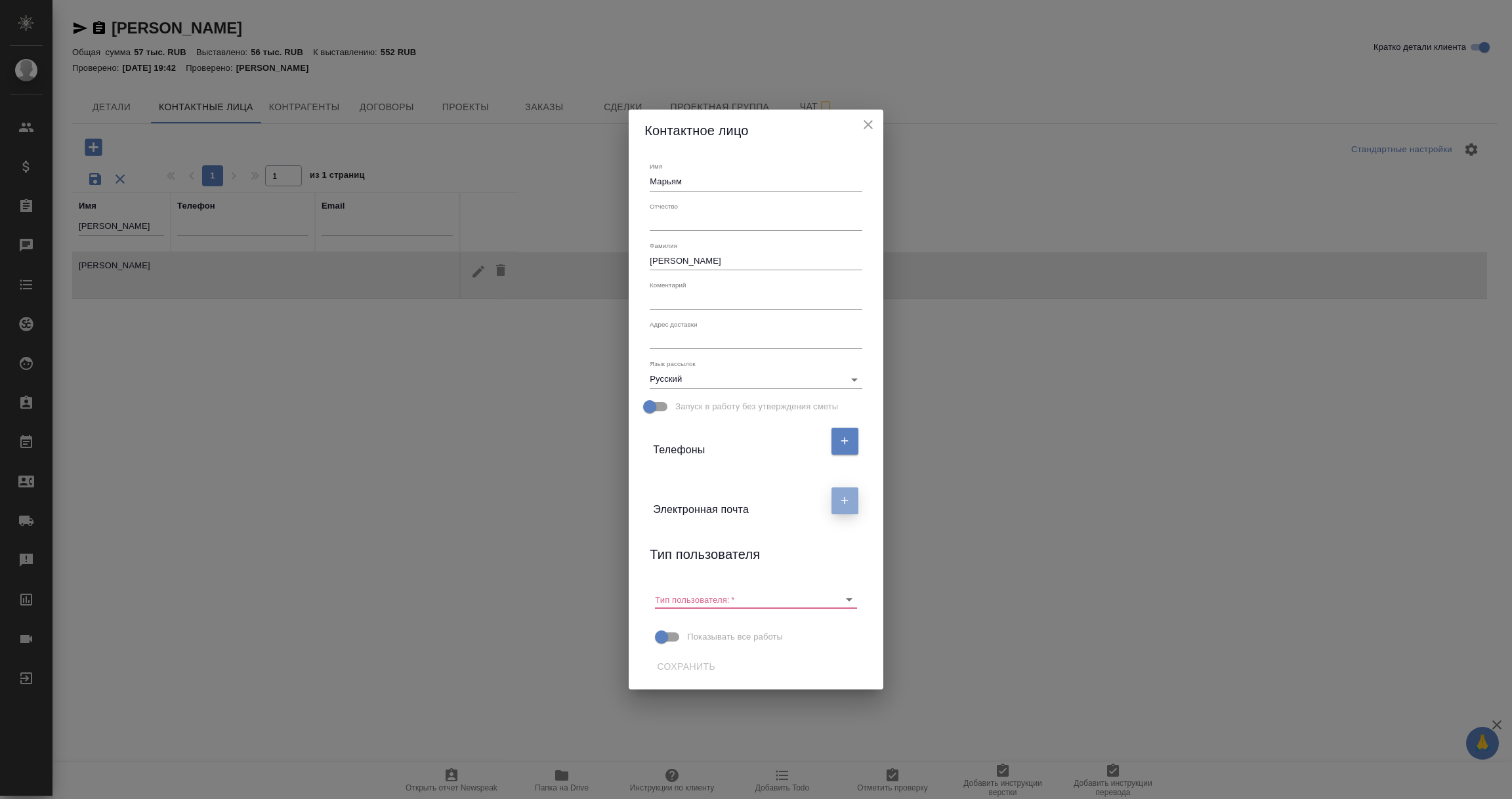
click at [841, 501] on icon "button" at bounding box center [844, 500] width 12 height 12
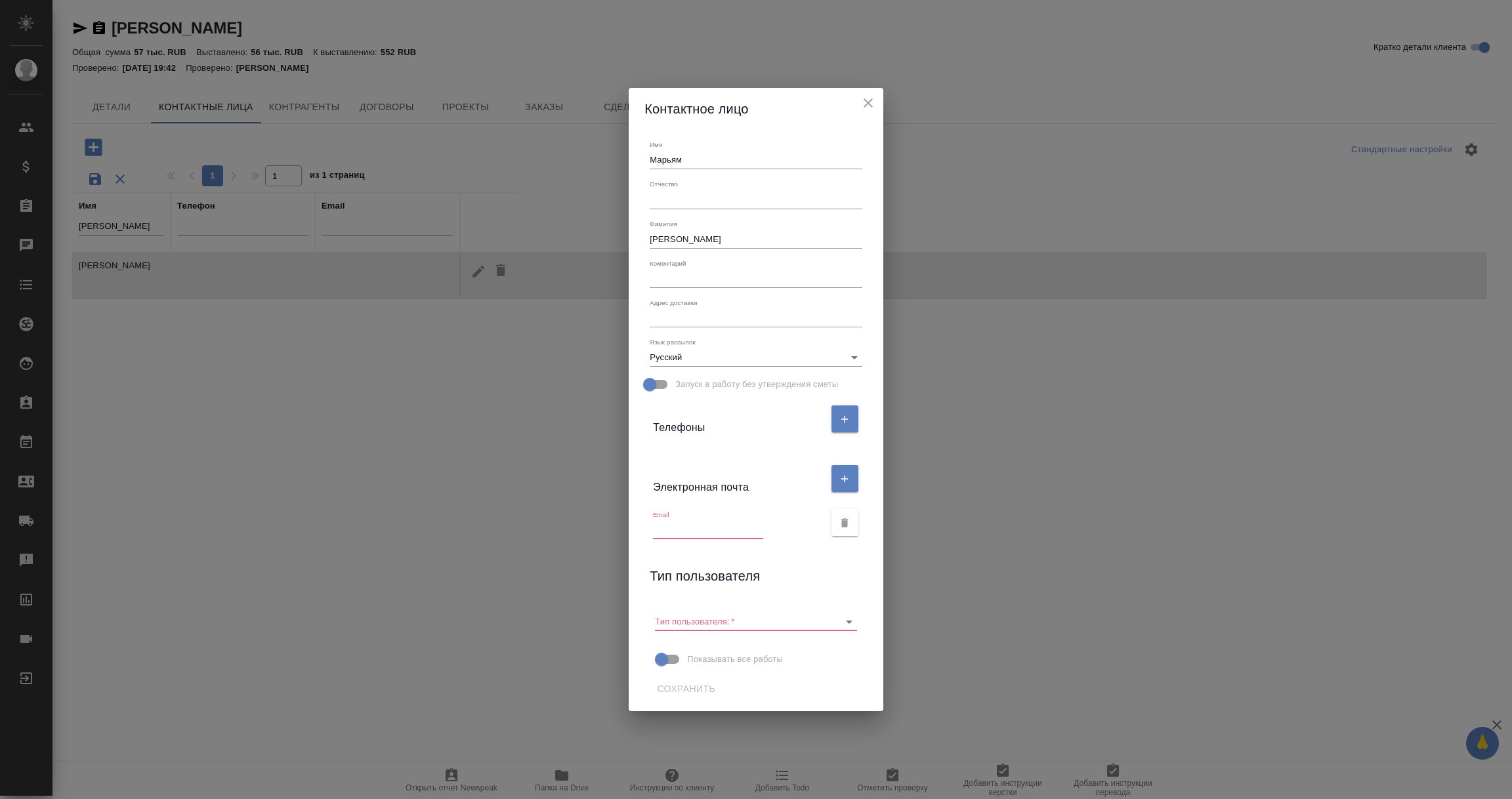
click at [690, 526] on input "text" at bounding box center [708, 530] width 110 height 18
paste input "maryam.tuleuova@kcc.com"
click at [852, 616] on icon "Open" at bounding box center [849, 622] width 16 height 16
type input "maryam.tuleuova@kcc.com"
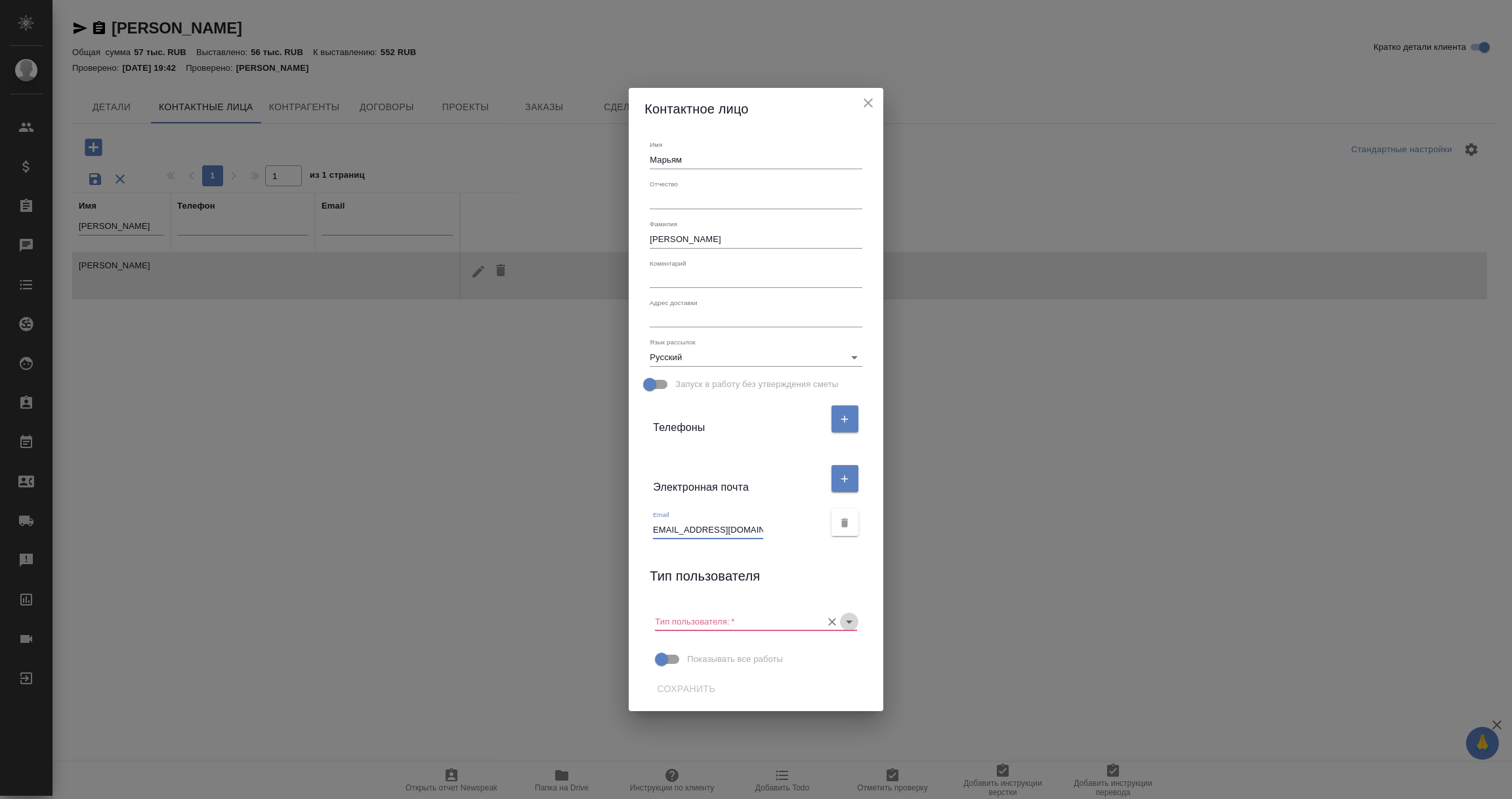
scroll to position [0, 0]
click at [707, 651] on p "Пользователь" at bounding box center [693, 648] width 56 height 13
type input "Пользователь"
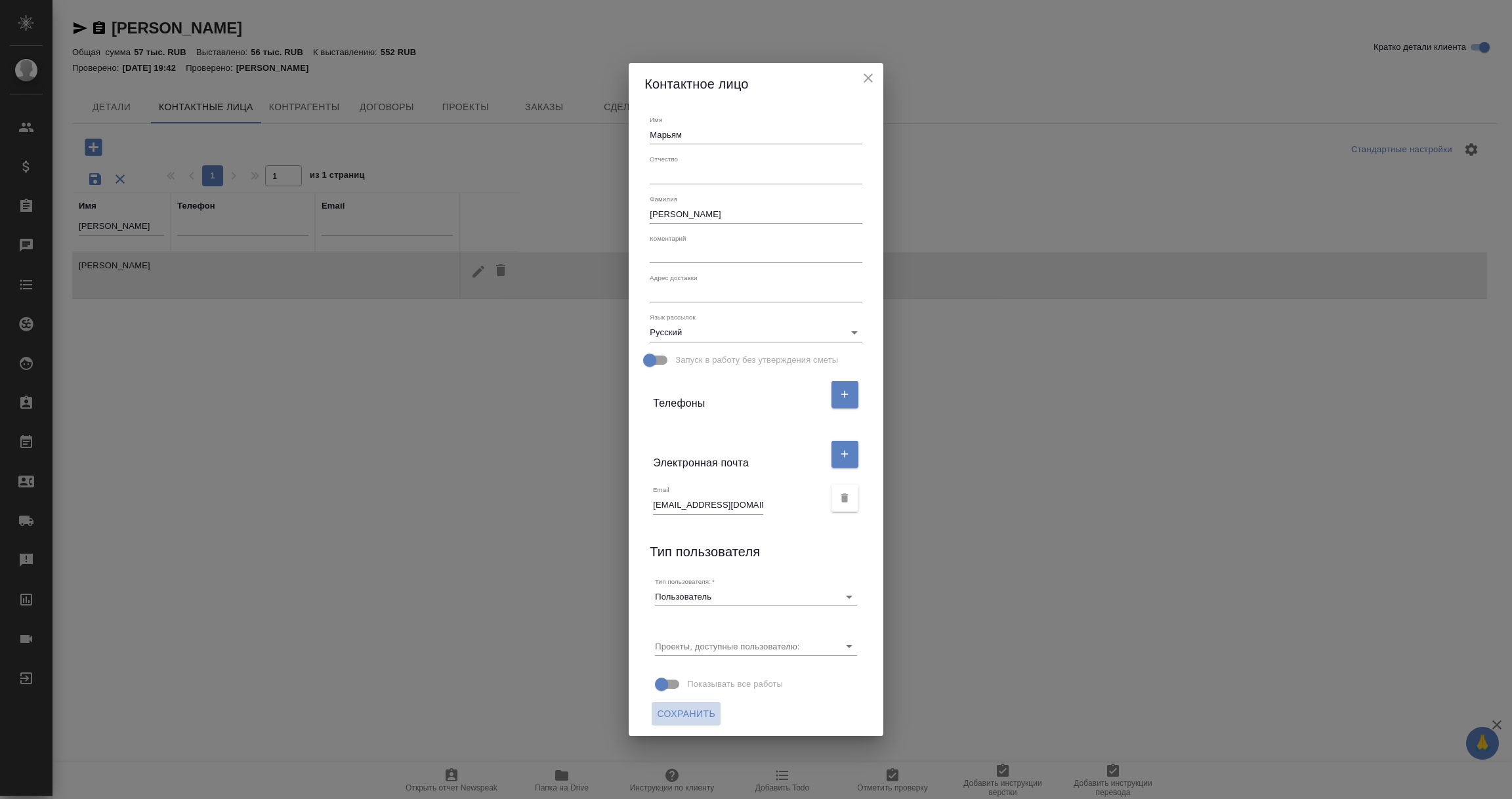
click at [690, 713] on span "Сохранить" at bounding box center [686, 714] width 59 height 17
